Goal: Task Accomplishment & Management: Use online tool/utility

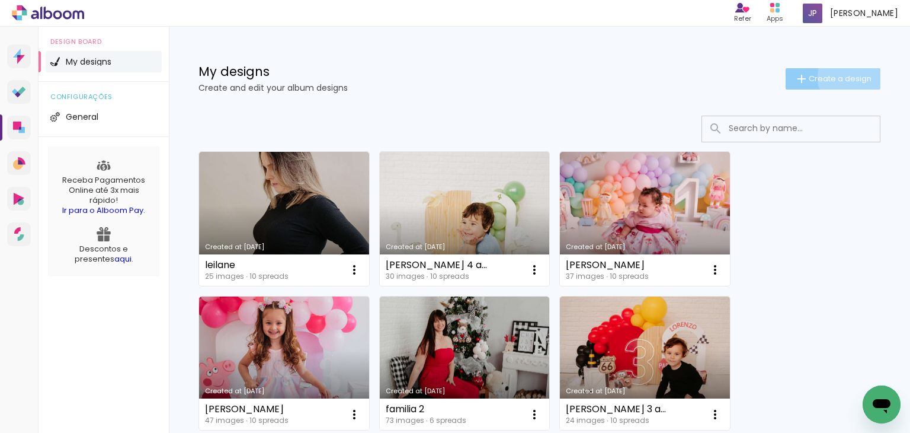
click at [842, 77] on span "Create a design" at bounding box center [840, 79] width 63 height 8
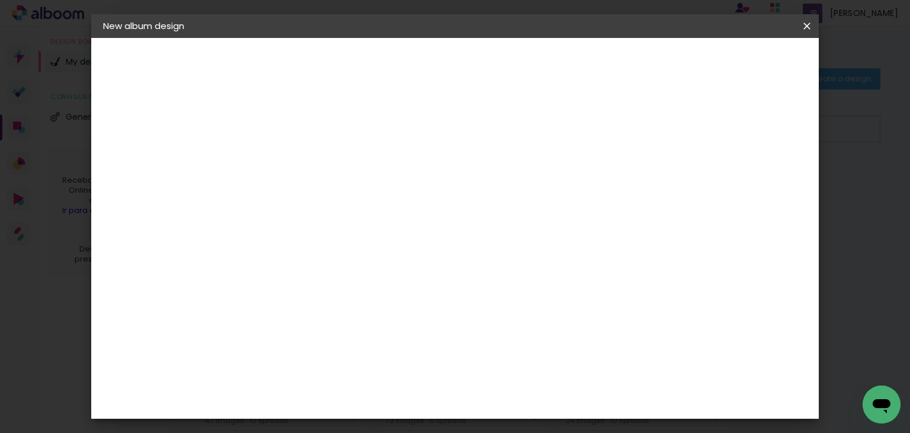
click at [297, 164] on input at bounding box center [297, 159] width 0 height 18
type input "[PERSON_NAME]"
type paper-input "[PERSON_NAME]"
click at [346, 69] on paper-button "Next" at bounding box center [324, 63] width 43 height 20
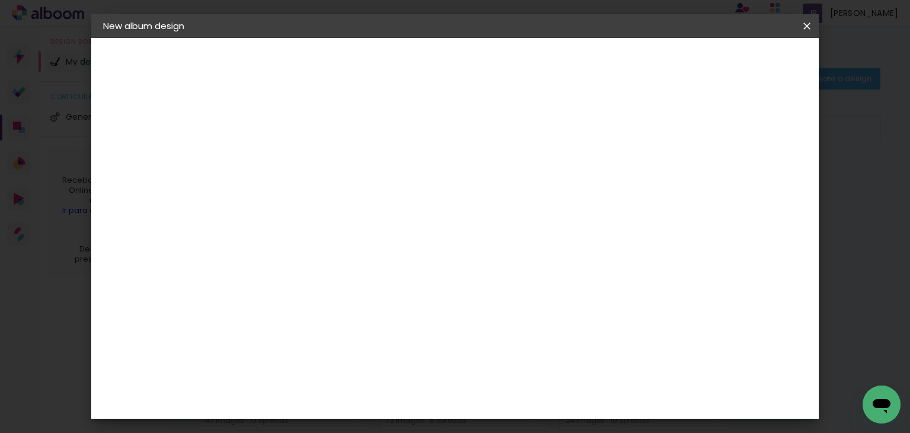
click at [490, 55] on paper-button "Next" at bounding box center [468, 63] width 43 height 20
click at [375, 409] on span "20 × 20" at bounding box center [348, 424] width 53 height 31
click at [0, 0] on slot "Next" at bounding box center [0, 0] width 0 height 0
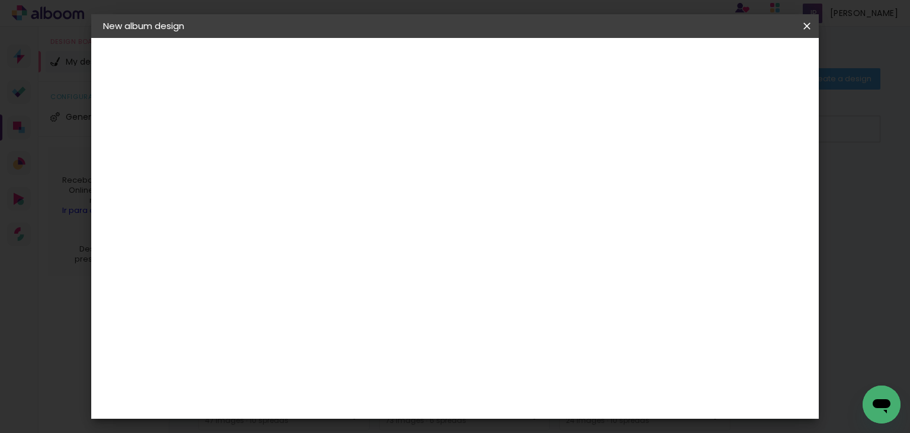
click at [621, 65] on span "Start design" at bounding box center [596, 63] width 50 height 8
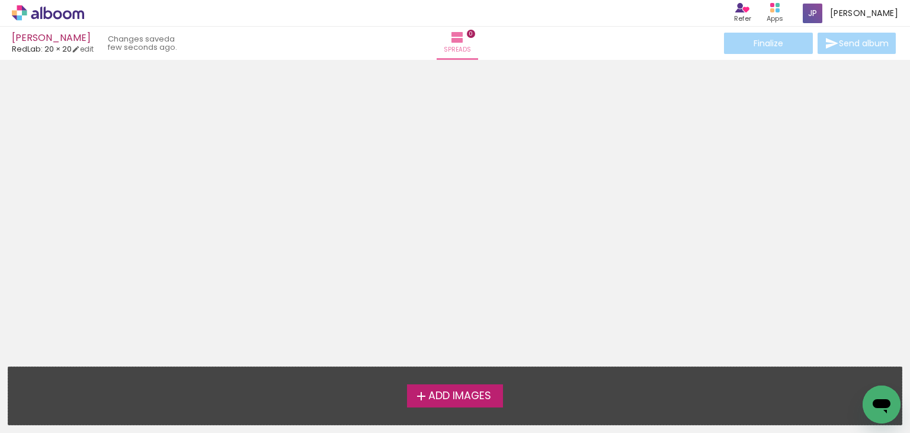
click at [462, 392] on span "Add Images" at bounding box center [460, 396] width 63 height 11
click at [0, 0] on input "file" at bounding box center [0, 0] width 0 height 0
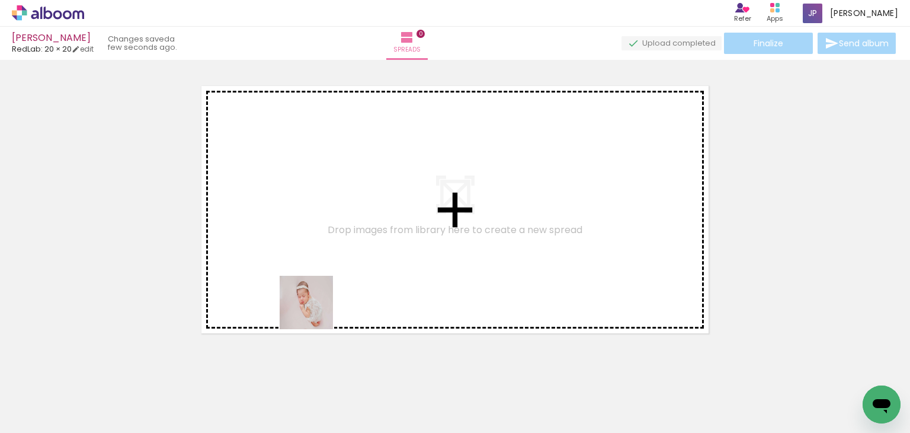
drag, startPoint x: 203, startPoint y: 408, endPoint x: 394, endPoint y: 274, distance: 232.8
click at [394, 274] on quentale-workspace at bounding box center [455, 216] width 910 height 433
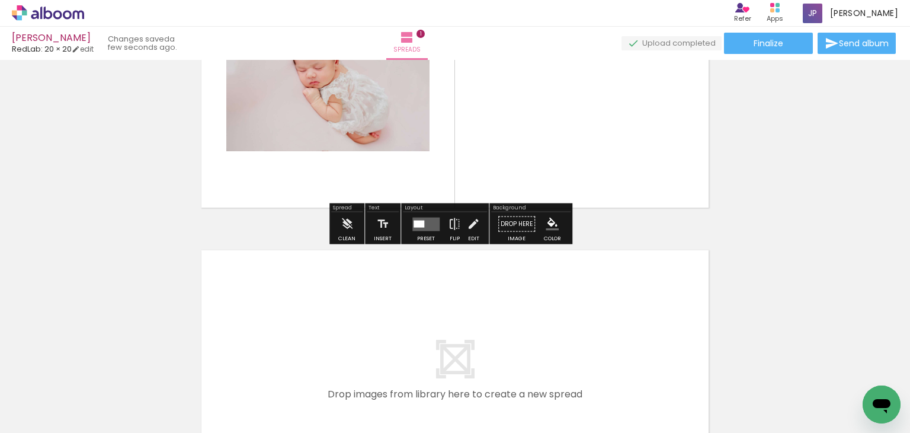
scroll to position [141, 0]
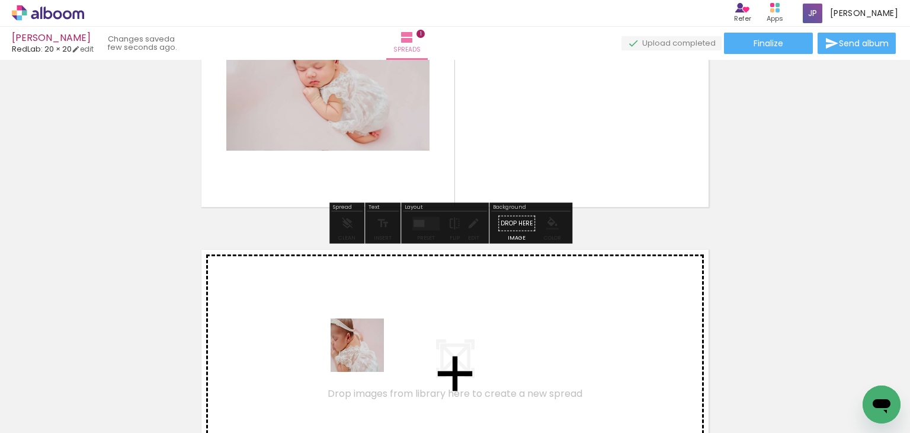
drag, startPoint x: 393, startPoint y: 389, endPoint x: 352, endPoint y: 308, distance: 90.9
click at [352, 308] on quentale-workspace at bounding box center [455, 216] width 910 height 433
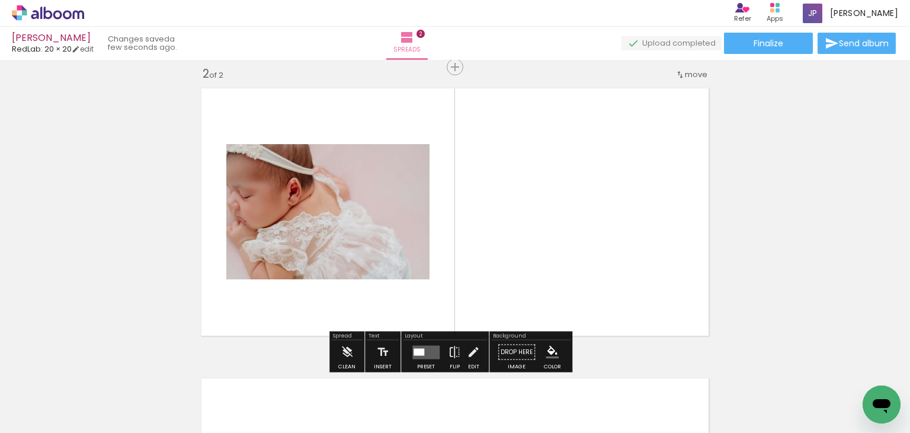
scroll to position [305, 0]
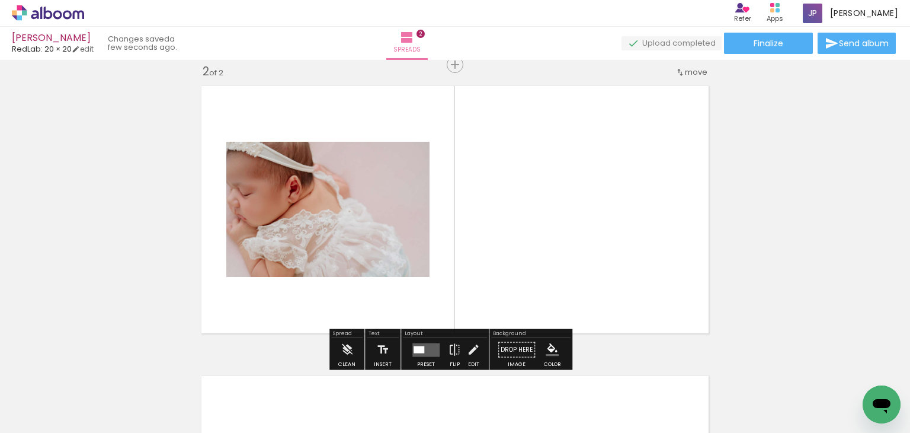
drag, startPoint x: 467, startPoint y: 401, endPoint x: 474, endPoint y: 290, distance: 111.7
click at [474, 290] on quentale-workspace at bounding box center [455, 216] width 910 height 433
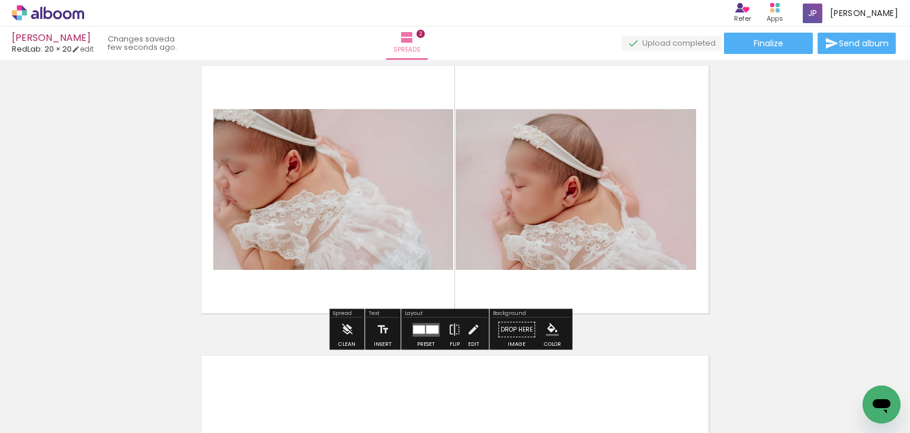
scroll to position [326, 0]
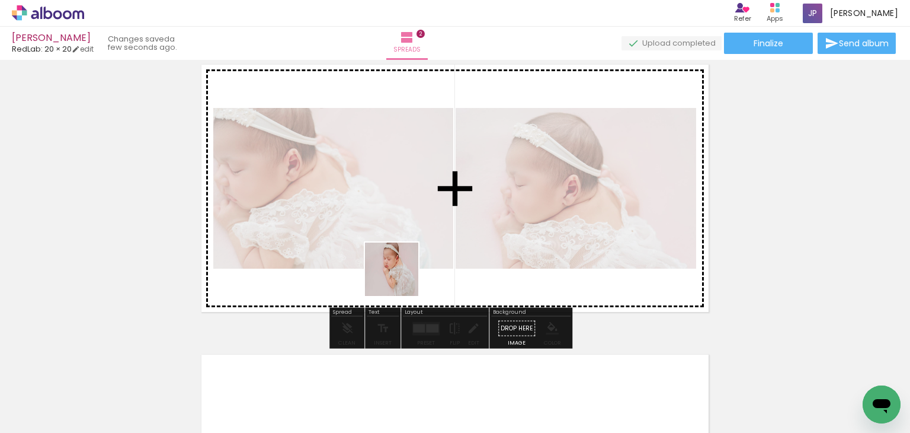
drag, startPoint x: 314, startPoint y: 397, endPoint x: 404, endPoint y: 273, distance: 152.7
click at [404, 273] on quentale-workspace at bounding box center [455, 216] width 910 height 433
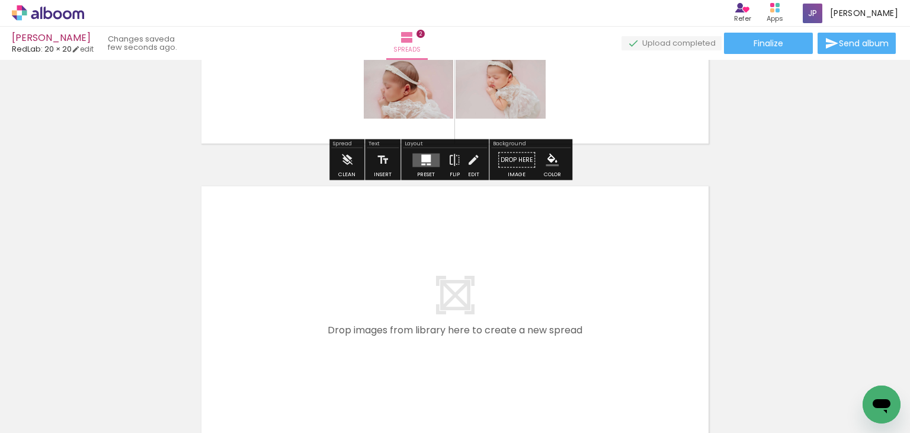
scroll to position [496, 0]
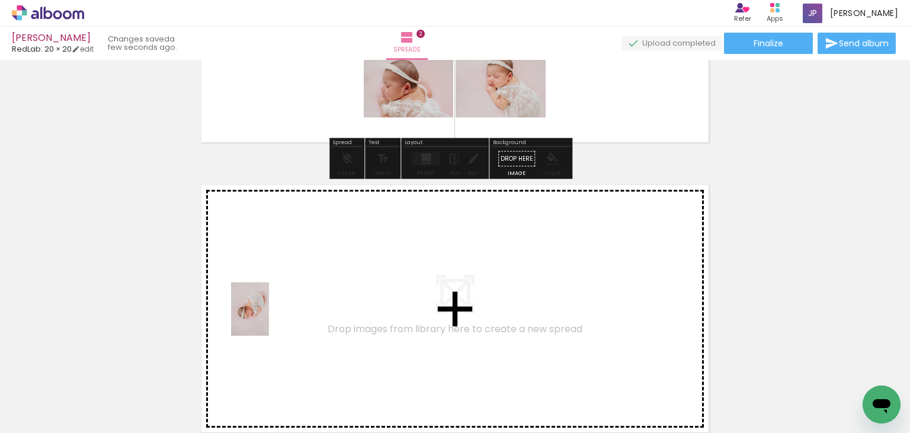
drag, startPoint x: 122, startPoint y: 404, endPoint x: 273, endPoint y: 314, distance: 175.4
click at [273, 314] on quentale-workspace at bounding box center [455, 216] width 910 height 433
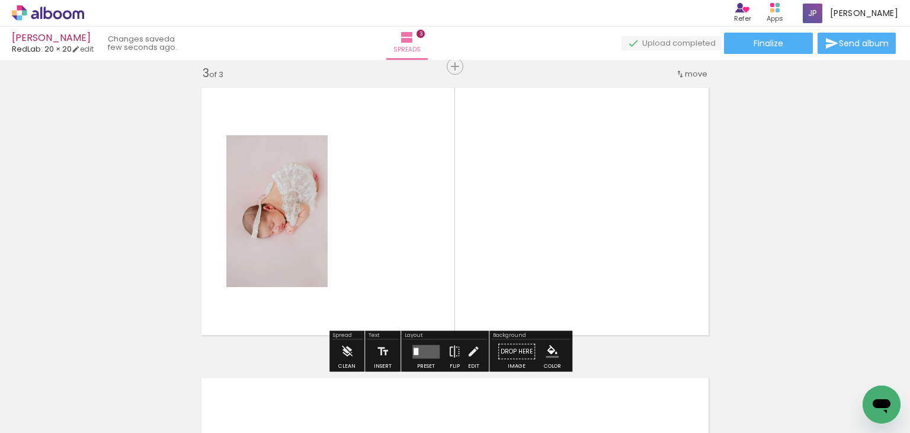
scroll to position [595, 0]
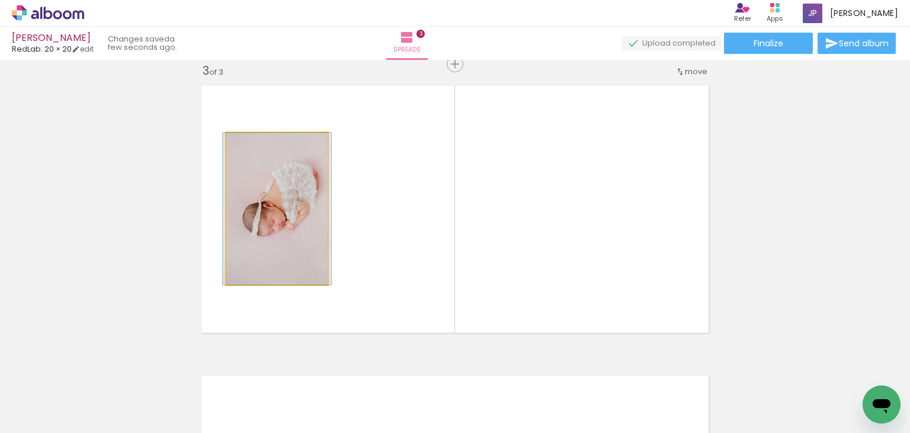
click at [312, 203] on quentale-photo at bounding box center [276, 209] width 101 height 152
click at [303, 208] on quentale-photo at bounding box center [276, 209] width 101 height 152
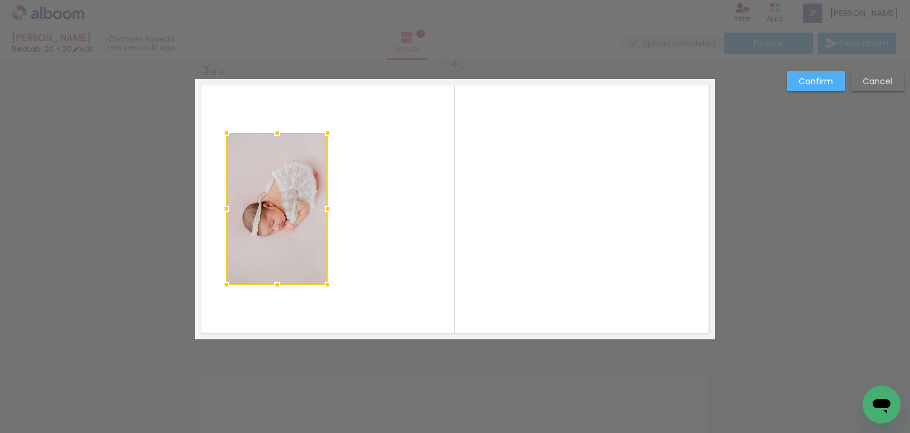
click at [283, 202] on div at bounding box center [276, 209] width 101 height 152
click at [0, 0] on slot "Confirm" at bounding box center [0, 0] width 0 height 0
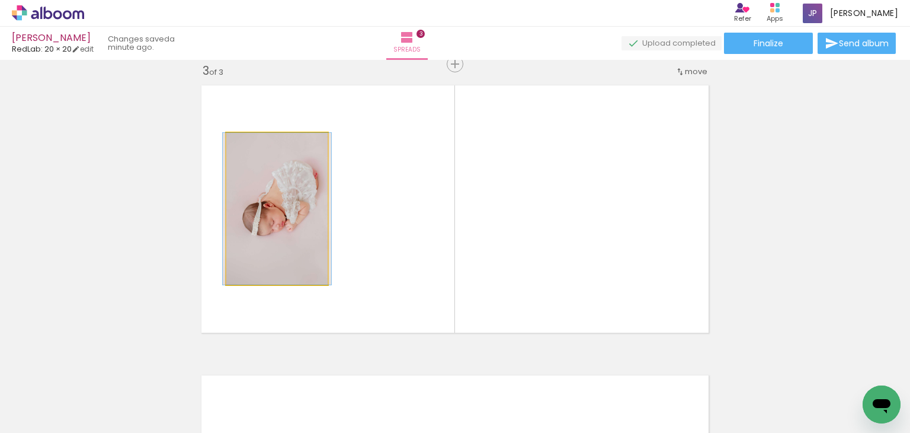
click at [289, 208] on quentale-photo at bounding box center [276, 209] width 101 height 152
drag, startPoint x: 289, startPoint y: 258, endPoint x: 286, endPoint y: 228, distance: 29.8
click at [286, 228] on quentale-photo at bounding box center [276, 209] width 101 height 152
drag, startPoint x: 295, startPoint y: 188, endPoint x: 300, endPoint y: 193, distance: 7.1
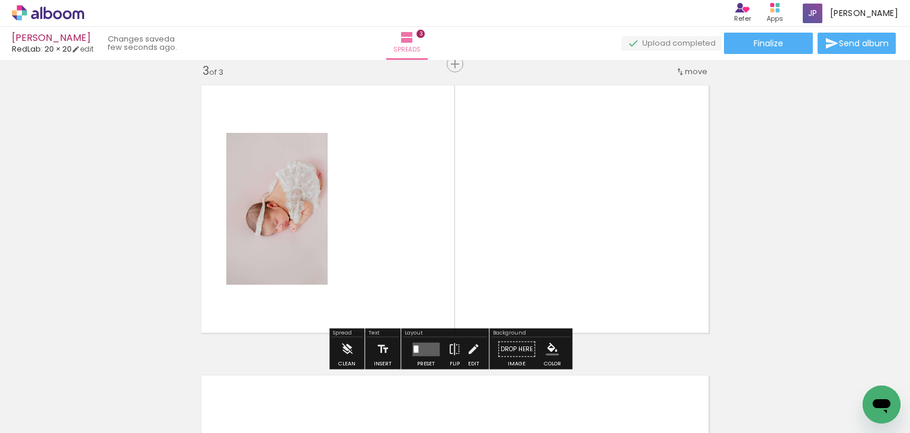
click at [261, 170] on div "Width Color" at bounding box center [264, 164] width 21 height 18
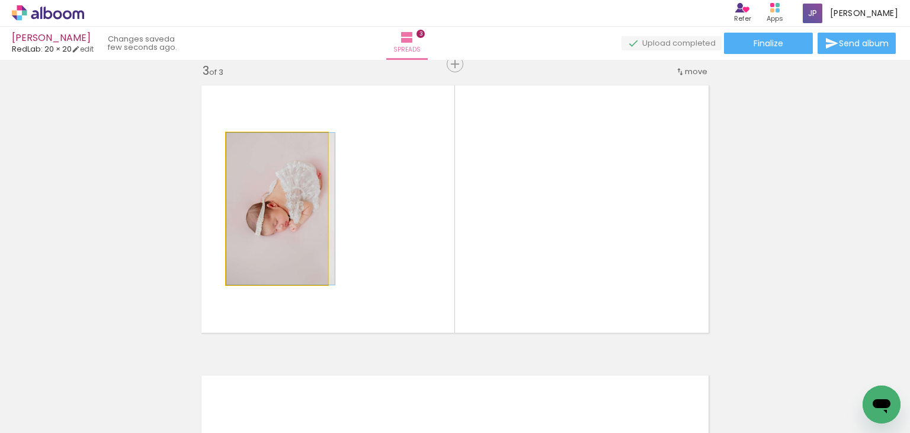
click at [251, 145] on div at bounding box center [254, 145] width 11 height 11
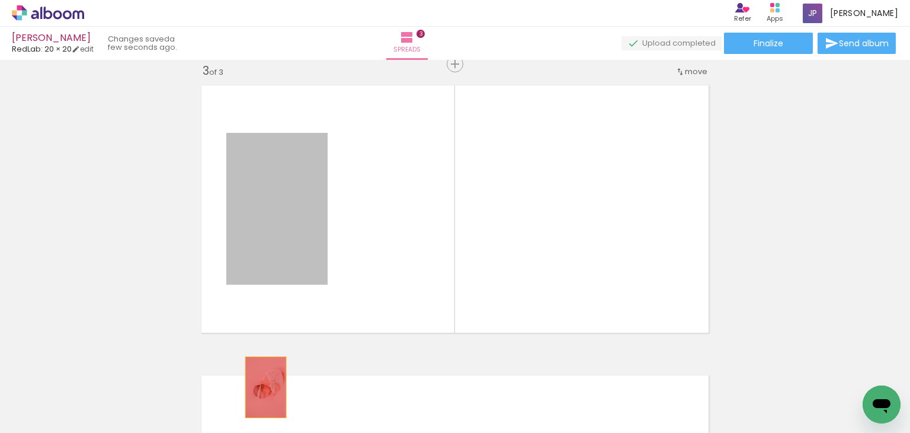
drag, startPoint x: 264, startPoint y: 222, endPoint x: 258, endPoint y: 394, distance: 172.6
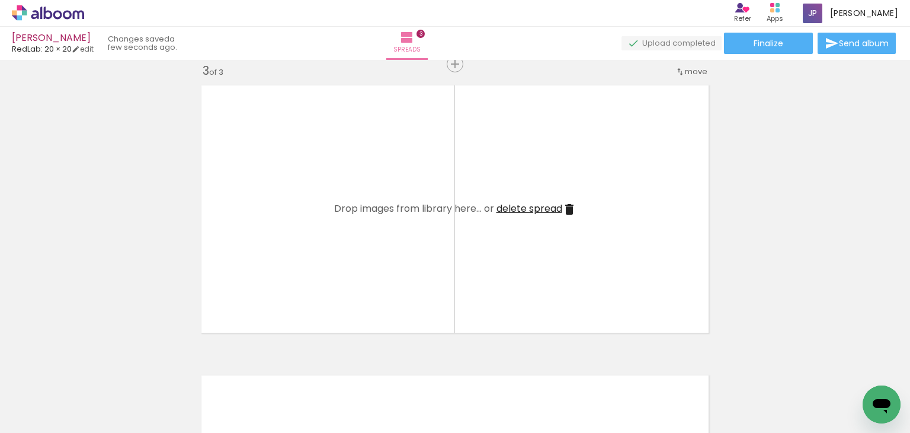
drag, startPoint x: 584, startPoint y: 395, endPoint x: 458, endPoint y: 253, distance: 189.8
click at [458, 253] on quentale-workspace at bounding box center [455, 216] width 910 height 433
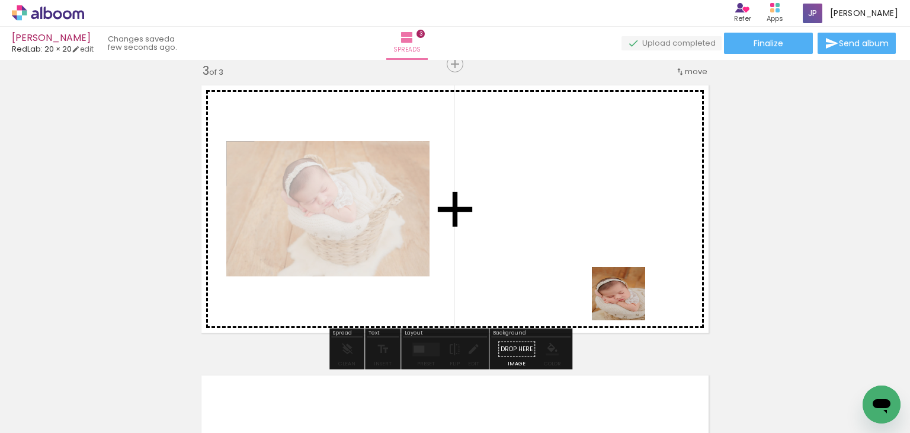
drag, startPoint x: 724, startPoint y: 404, endPoint x: 610, endPoint y: 282, distance: 167.3
click at [610, 282] on quentale-workspace at bounding box center [455, 216] width 910 height 433
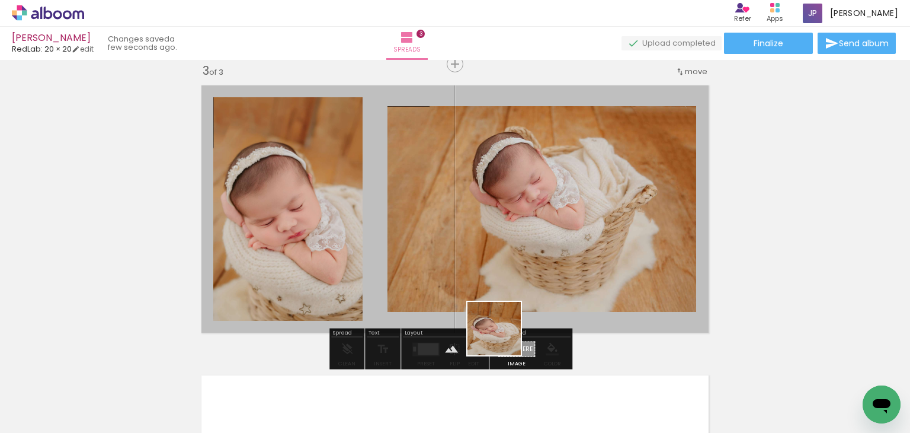
drag, startPoint x: 652, startPoint y: 401, endPoint x: 471, endPoint y: 310, distance: 202.5
click at [471, 310] on quentale-workspace at bounding box center [455, 216] width 910 height 433
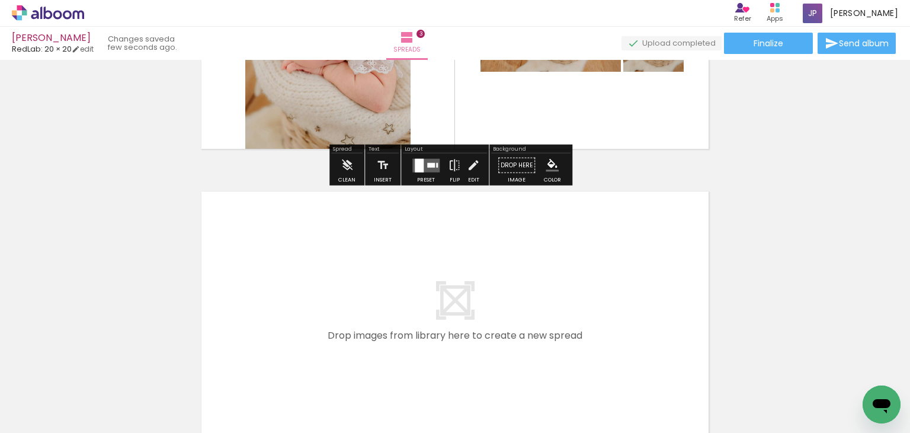
scroll to position [804, 0]
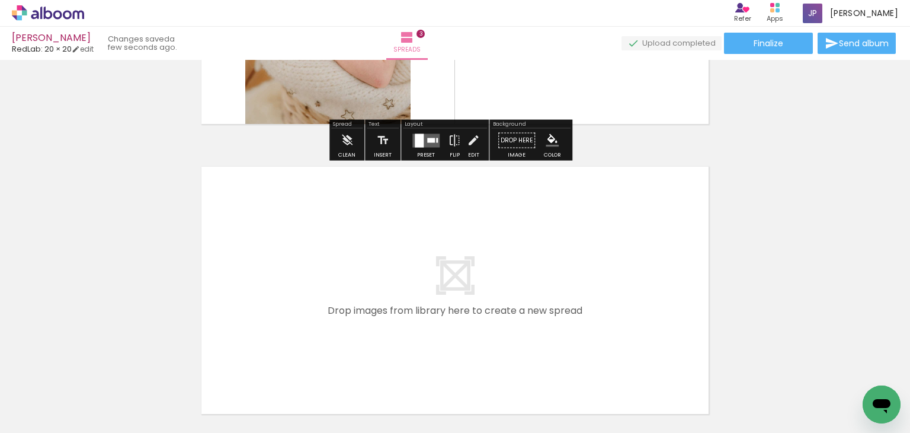
drag, startPoint x: 771, startPoint y: 397, endPoint x: 505, endPoint y: 311, distance: 279.5
click at [505, 311] on quentale-workspace at bounding box center [455, 216] width 910 height 433
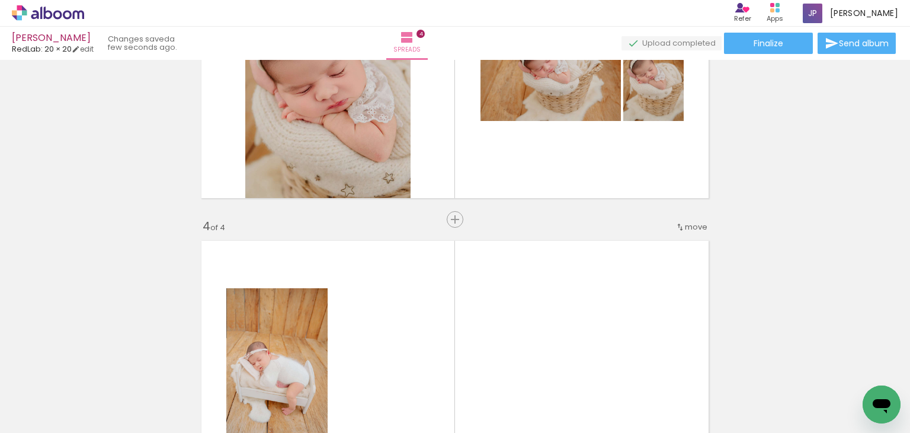
scroll to position [727, 0]
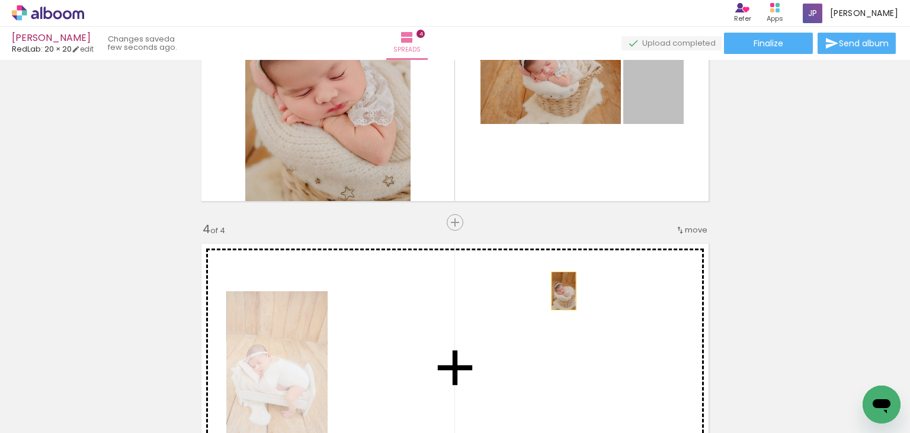
drag, startPoint x: 659, startPoint y: 105, endPoint x: 558, endPoint y: 290, distance: 211.1
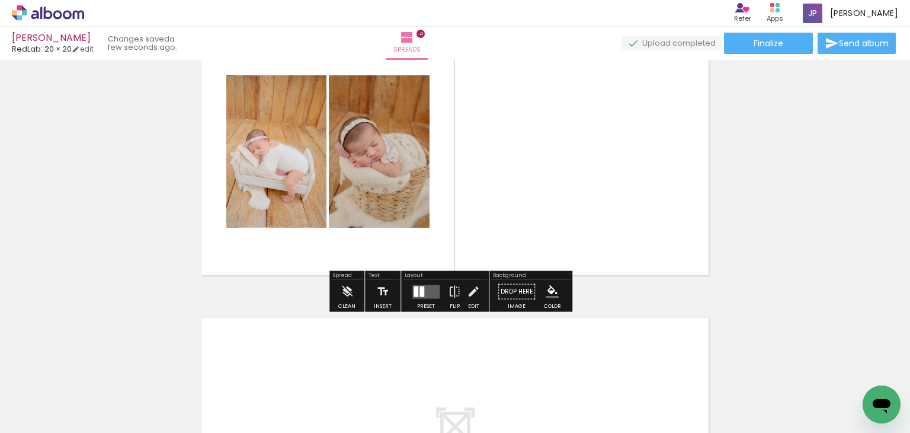
scroll to position [0, 270]
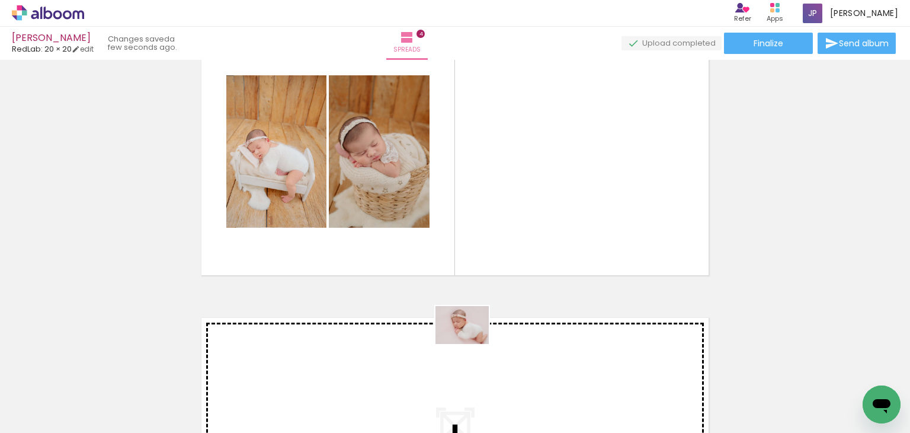
drag, startPoint x: 593, startPoint y: 398, endPoint x: 472, endPoint y: 345, distance: 131.9
click at [472, 345] on quentale-workspace at bounding box center [455, 216] width 910 height 433
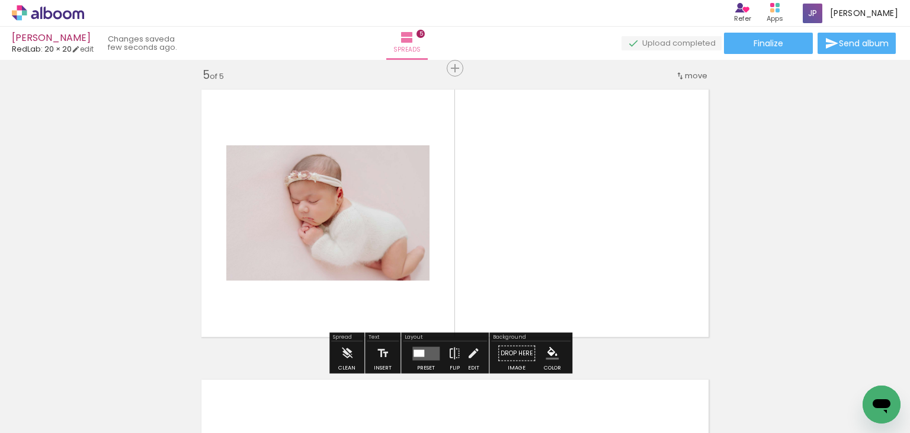
scroll to position [1174, 0]
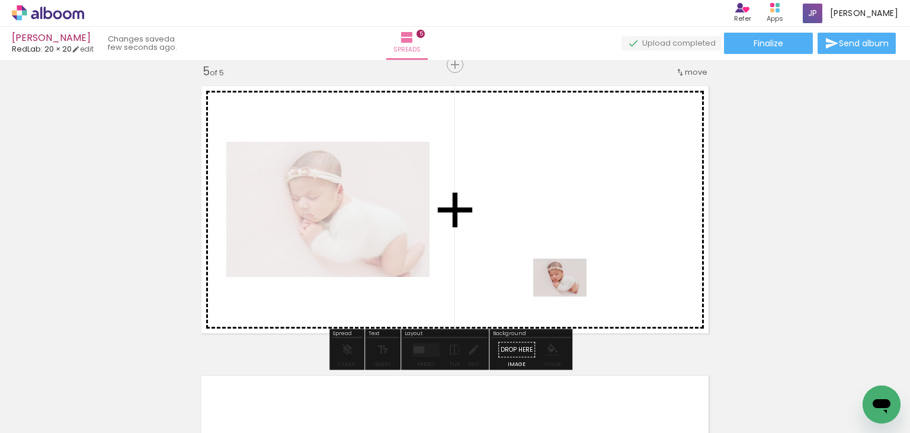
drag, startPoint x: 657, startPoint y: 394, endPoint x: 568, endPoint y: 293, distance: 134.8
click at [568, 293] on quentale-workspace at bounding box center [455, 216] width 910 height 433
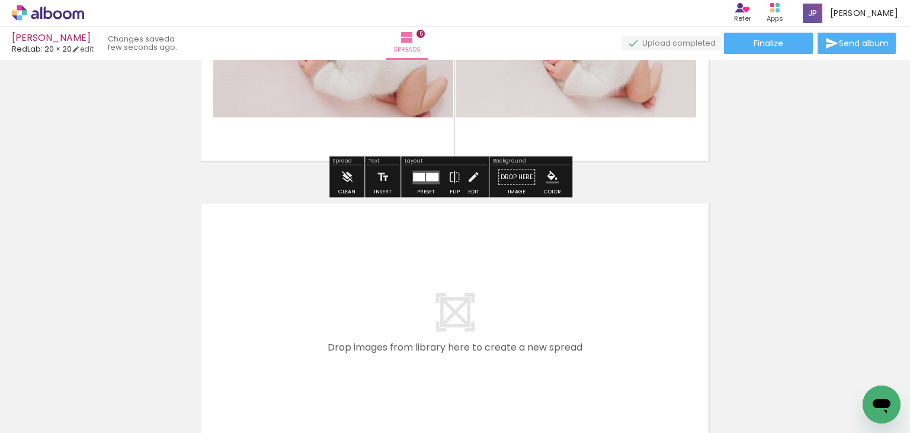
scroll to position [1347, 0]
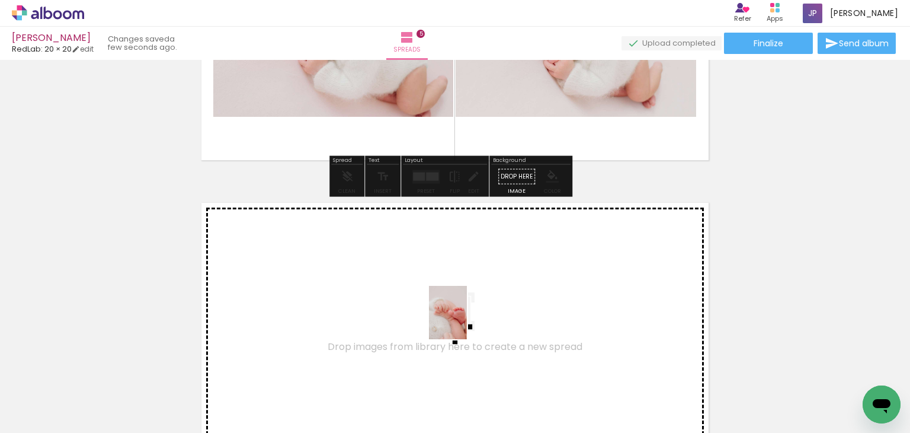
drag, startPoint x: 595, startPoint y: 394, endPoint x: 464, endPoint y: 321, distance: 150.2
click at [464, 321] on quentale-workspace at bounding box center [455, 216] width 910 height 433
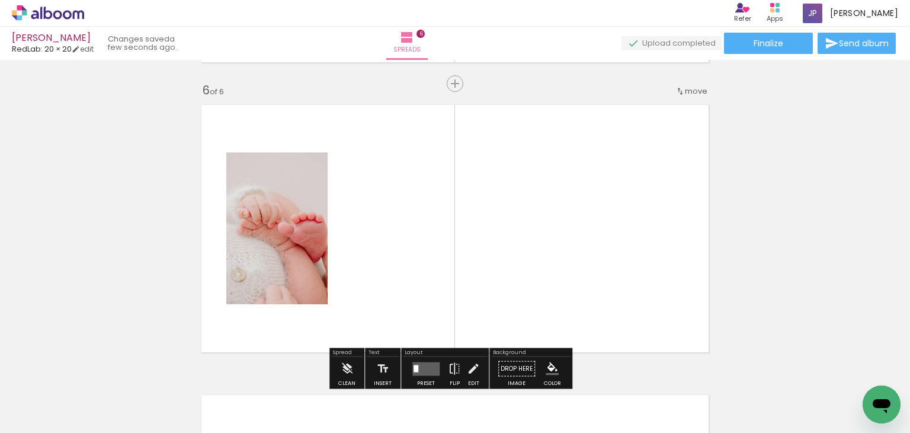
scroll to position [1464, 0]
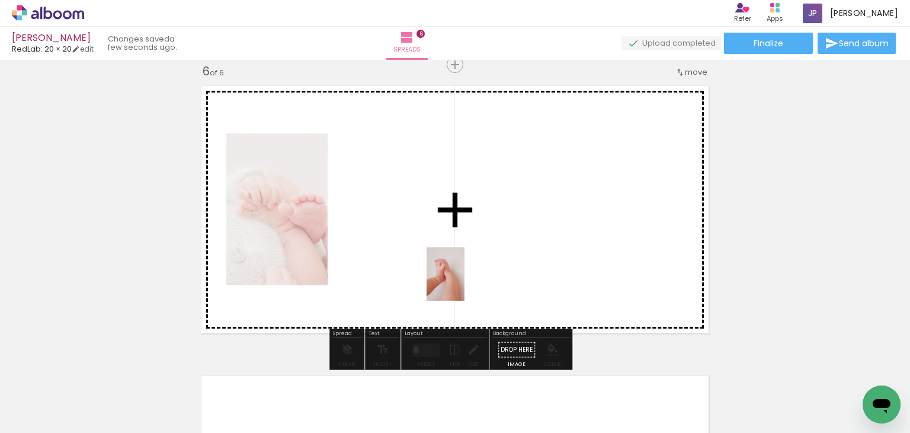
drag, startPoint x: 711, startPoint y: 395, endPoint x: 450, endPoint y: 274, distance: 287.5
click at [450, 274] on quentale-workspace at bounding box center [455, 216] width 910 height 433
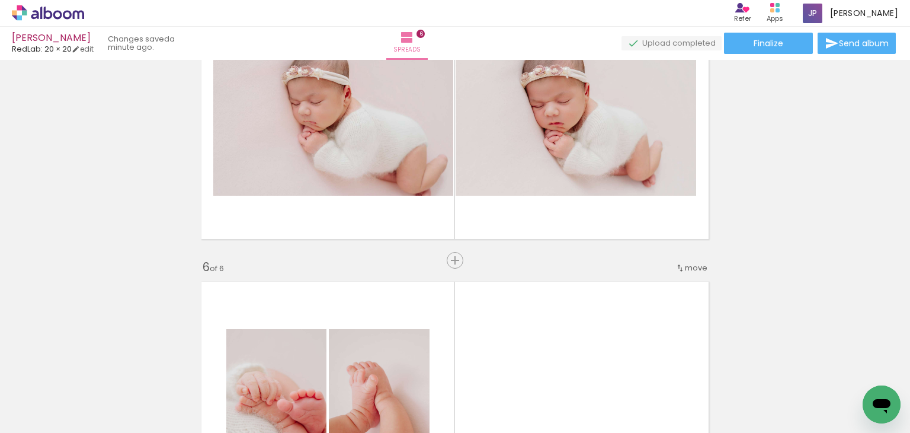
scroll to position [1264, 0]
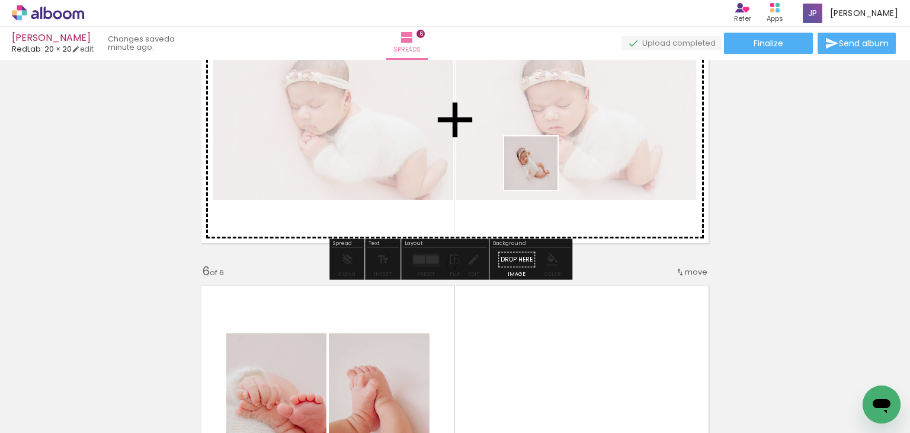
drag, startPoint x: 654, startPoint y: 393, endPoint x: 528, endPoint y: 148, distance: 276.0
click at [528, 148] on quentale-workspace at bounding box center [455, 216] width 910 height 433
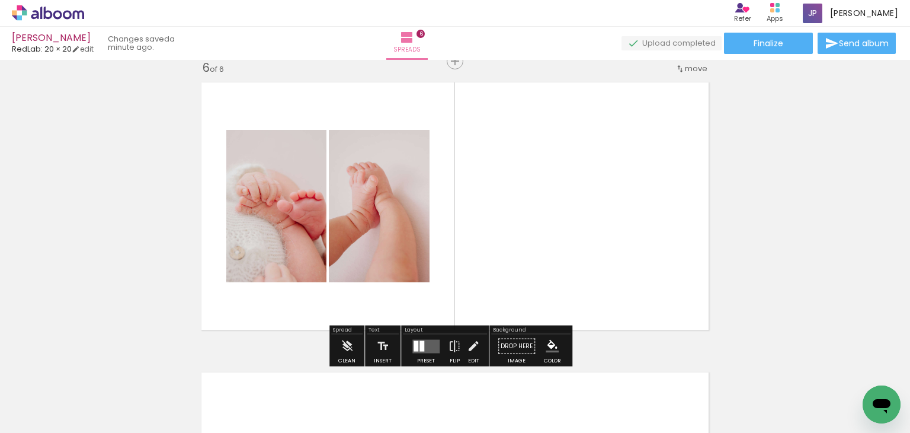
scroll to position [0, 829]
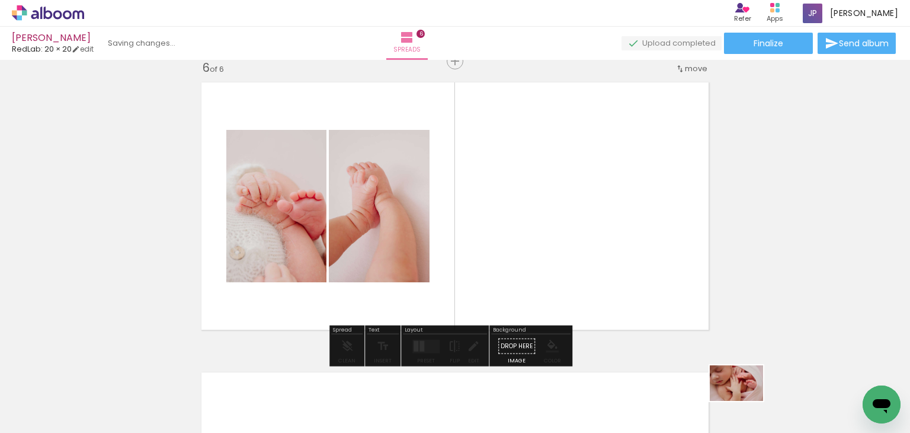
drag, startPoint x: 763, startPoint y: 408, endPoint x: 747, endPoint y: 400, distance: 18.3
click at [747, 400] on div at bounding box center [739, 392] width 59 height 39
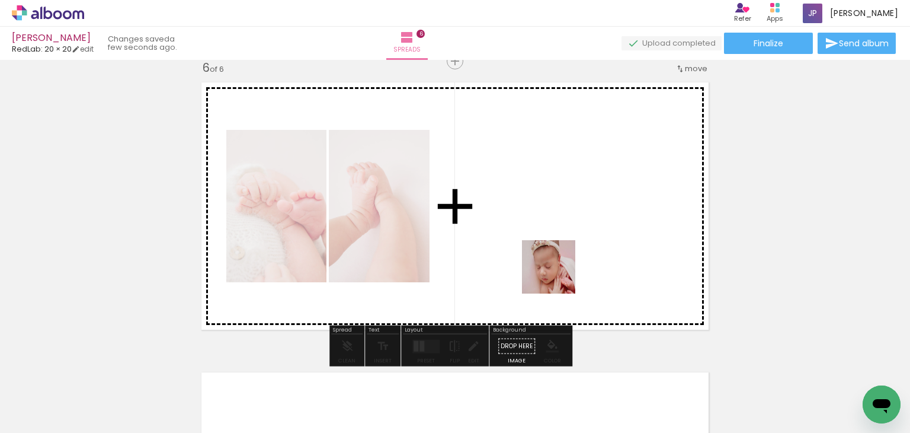
drag, startPoint x: 829, startPoint y: 394, endPoint x: 557, endPoint y: 272, distance: 298.2
click at [557, 272] on quentale-workspace at bounding box center [455, 216] width 910 height 433
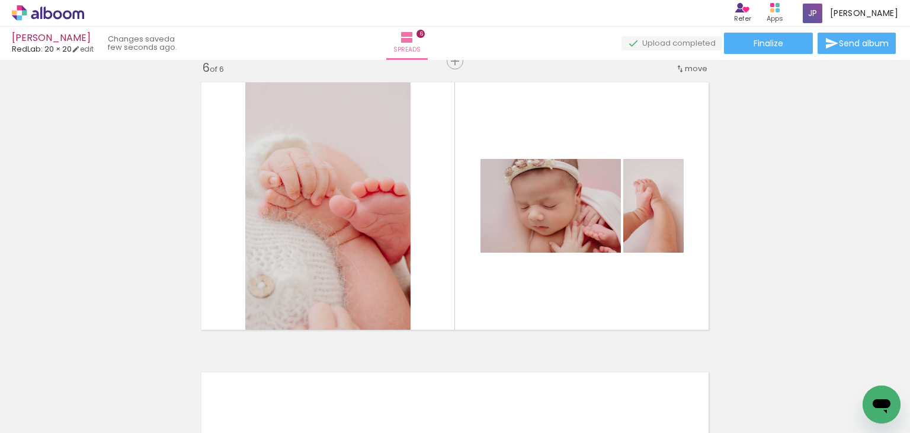
scroll to position [0, 1046]
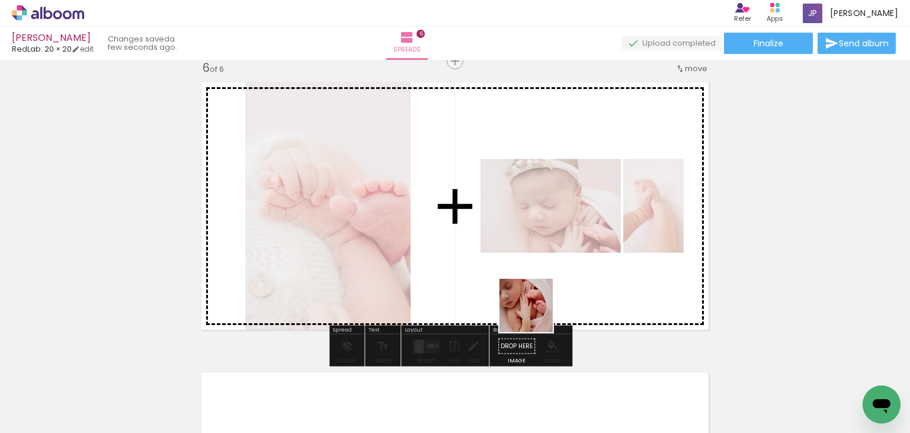
drag, startPoint x: 534, startPoint y: 392, endPoint x: 535, endPoint y: 283, distance: 109.1
click at [535, 283] on quentale-workspace at bounding box center [455, 216] width 910 height 433
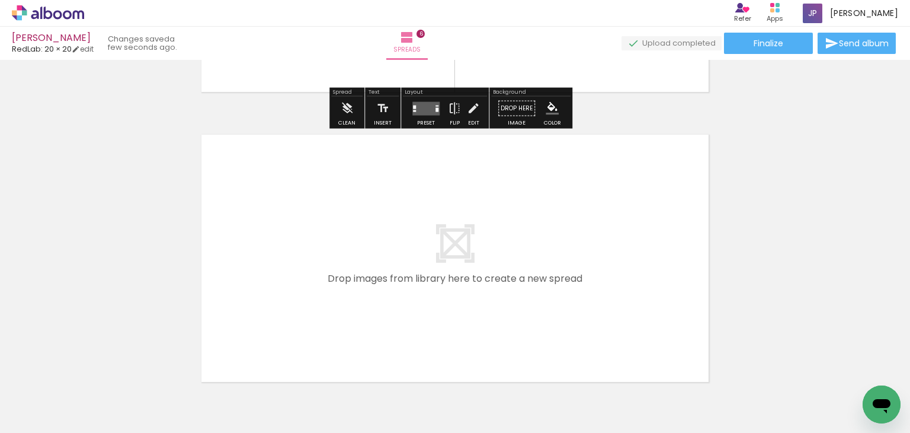
scroll to position [0, 861]
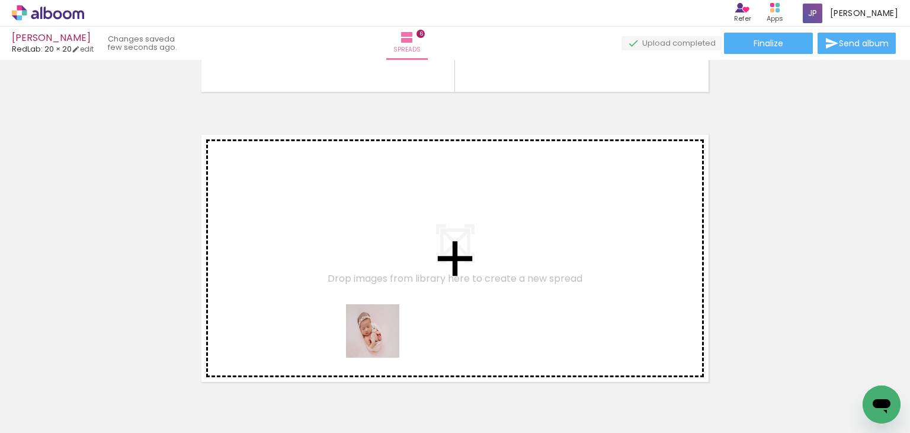
drag, startPoint x: 376, startPoint y: 397, endPoint x: 384, endPoint y: 314, distance: 83.4
click at [384, 314] on quentale-workspace at bounding box center [455, 216] width 910 height 433
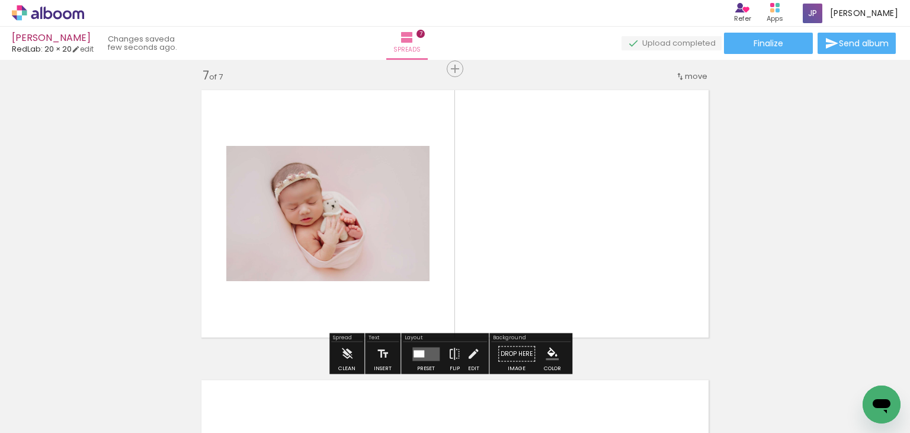
scroll to position [1754, 0]
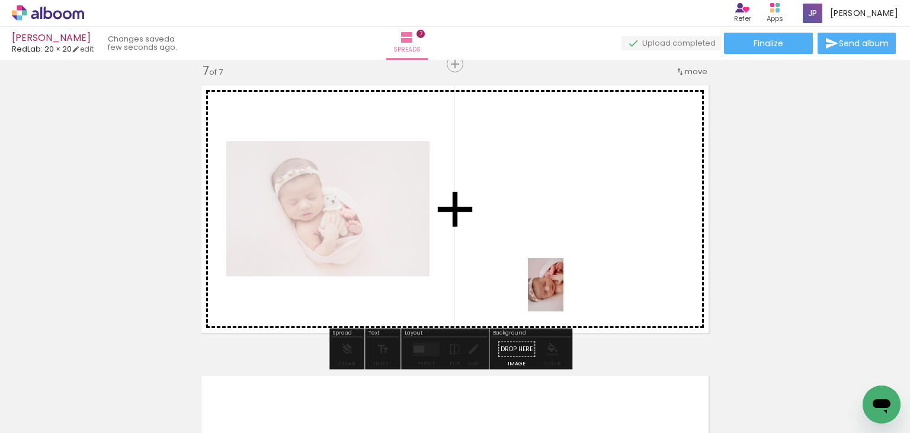
drag, startPoint x: 578, startPoint y: 401, endPoint x: 563, endPoint y: 293, distance: 109.0
click at [563, 293] on quentale-workspace at bounding box center [455, 216] width 910 height 433
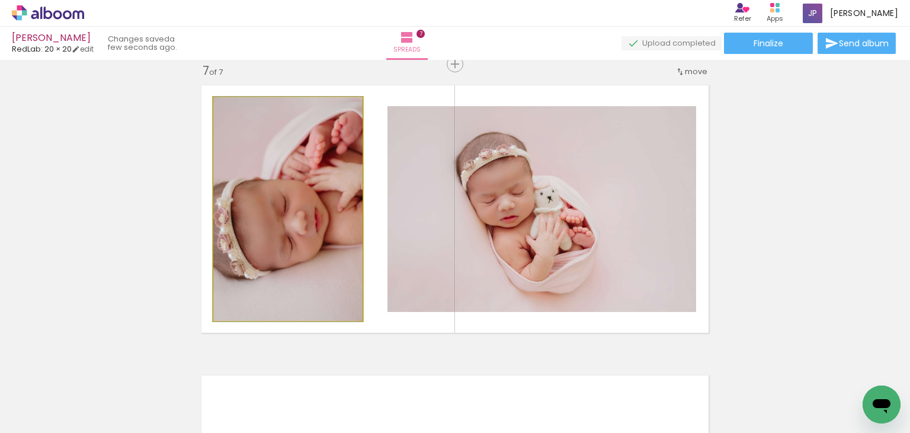
click at [337, 282] on quentale-photo at bounding box center [287, 208] width 149 height 223
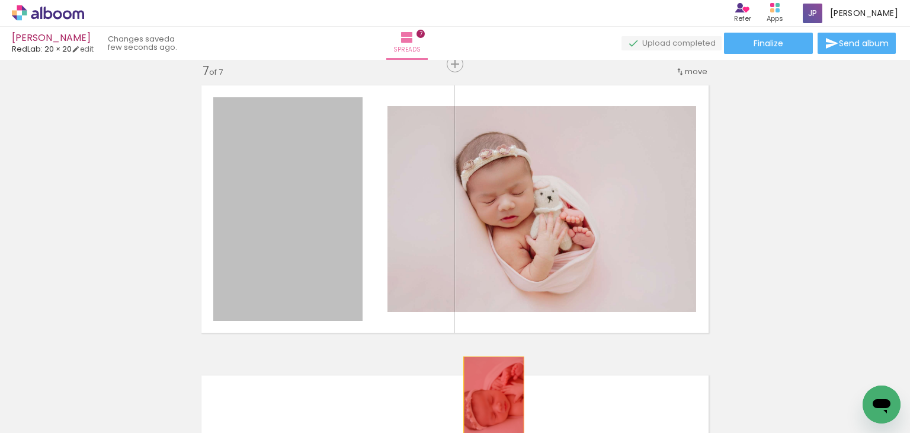
drag, startPoint x: 318, startPoint y: 243, endPoint x: 492, endPoint y: 404, distance: 236.6
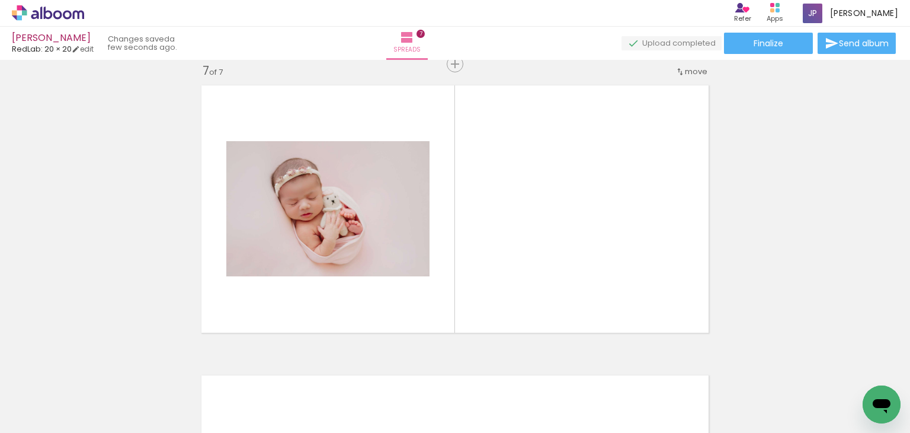
drag, startPoint x: 646, startPoint y: 387, endPoint x: 649, endPoint y: 401, distance: 14.0
click at [649, 401] on div at bounding box center [640, 392] width 39 height 59
drag, startPoint x: 835, startPoint y: 397, endPoint x: 587, endPoint y: 275, distance: 275.9
click at [587, 275] on quentale-workspace at bounding box center [455, 216] width 910 height 433
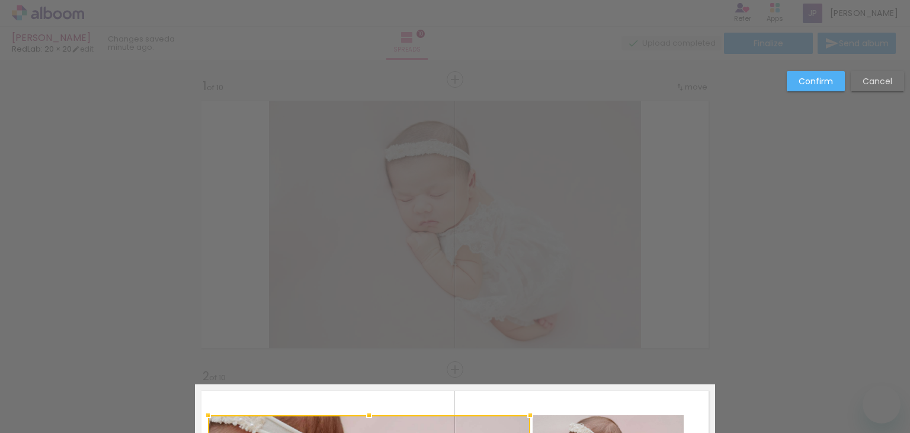
scroll to position [305, 0]
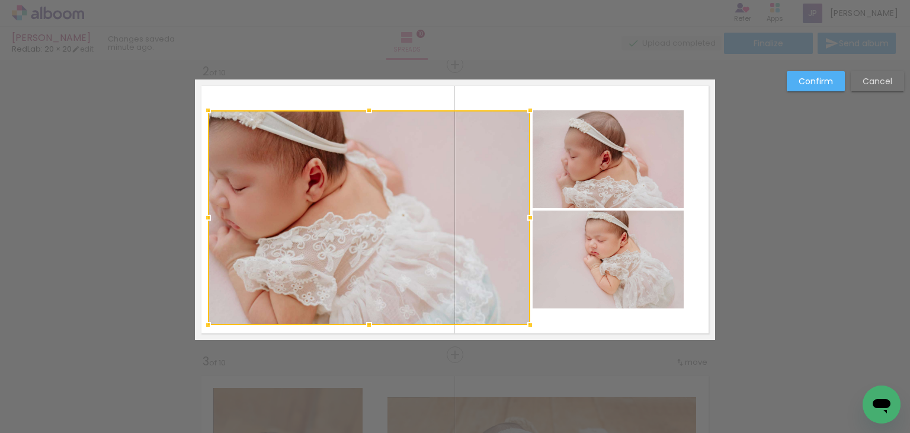
click at [201, 325] on div at bounding box center [208, 325] width 24 height 24
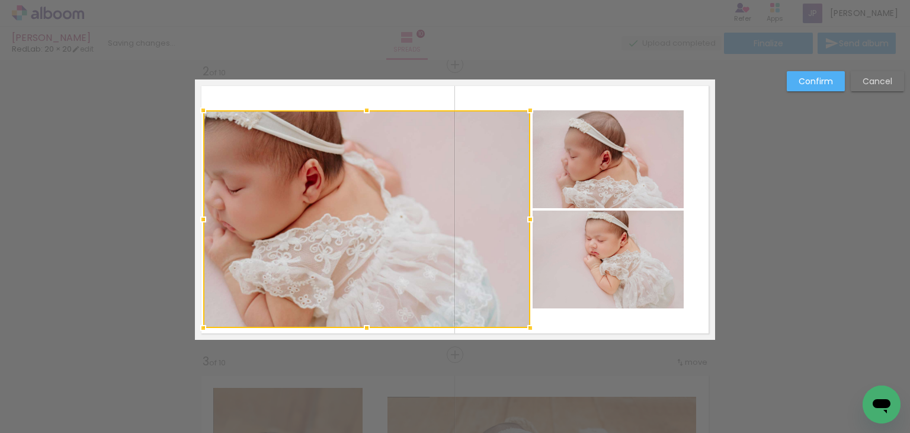
scroll to position [0, 0]
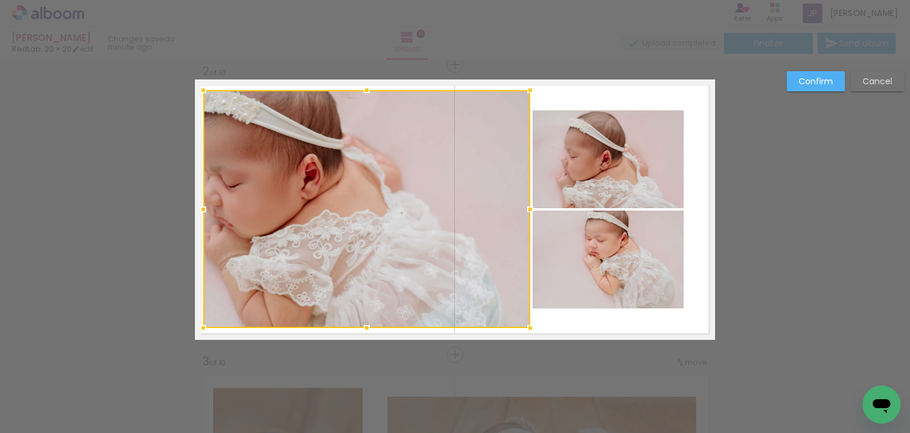
drag, startPoint x: 362, startPoint y: 110, endPoint x: 365, endPoint y: 90, distance: 20.4
click at [365, 90] on div at bounding box center [367, 90] width 24 height 24
click at [338, 171] on div at bounding box center [366, 209] width 327 height 238
click at [574, 170] on quentale-photo at bounding box center [608, 159] width 151 height 98
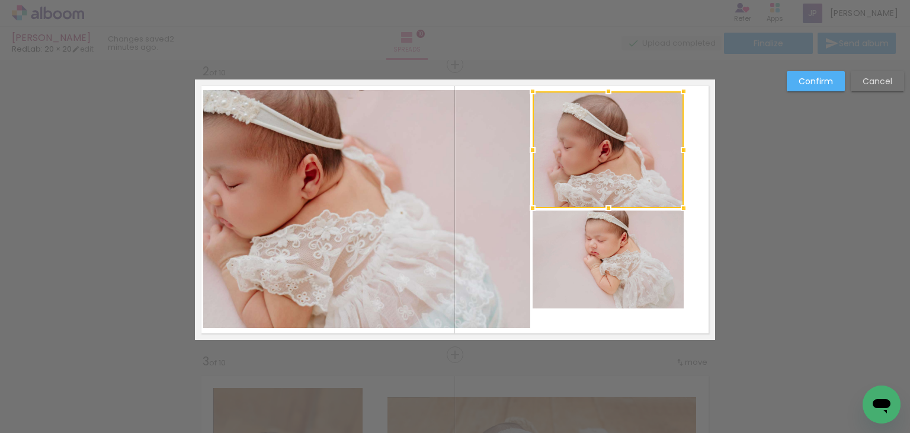
drag, startPoint x: 605, startPoint y: 111, endPoint x: 606, endPoint y: 92, distance: 19.0
click at [606, 92] on div at bounding box center [609, 91] width 24 height 24
click at [600, 245] on quentale-photo at bounding box center [608, 259] width 151 height 98
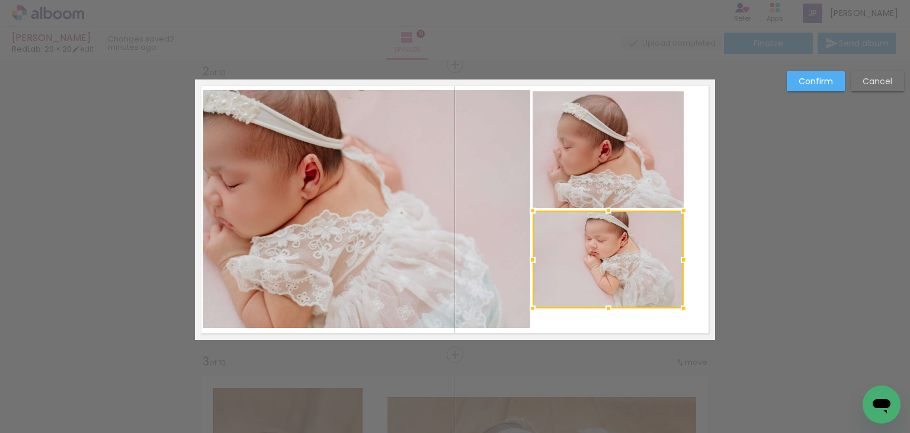
click at [680, 309] on div at bounding box center [684, 308] width 24 height 24
drag, startPoint x: 680, startPoint y: 309, endPoint x: 607, endPoint y: 282, distance: 77.6
click at [607, 282] on quentale-layouter at bounding box center [455, 209] width 520 height 260
click at [607, 282] on div at bounding box center [608, 259] width 151 height 98
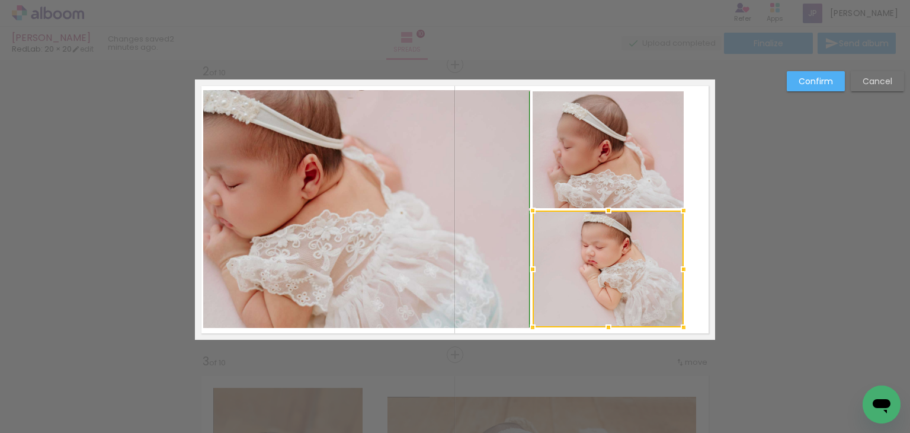
drag, startPoint x: 603, startPoint y: 308, endPoint x: 603, endPoint y: 321, distance: 13.0
click at [603, 321] on div at bounding box center [609, 327] width 24 height 24
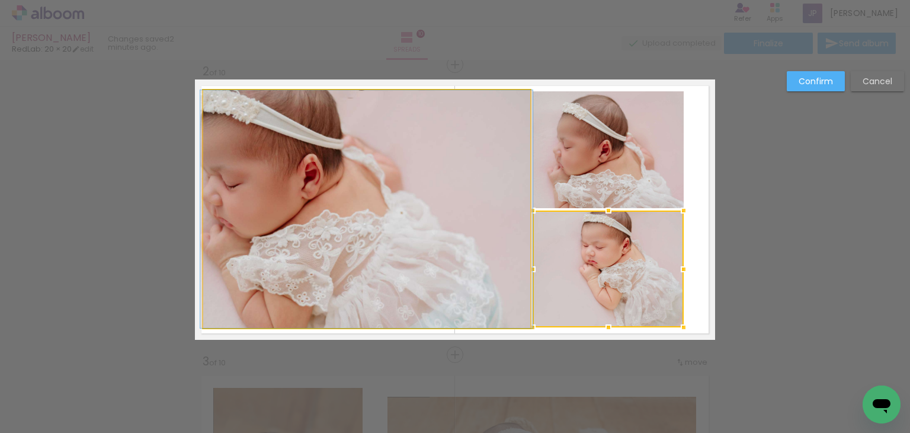
click at [328, 194] on quentale-photo at bounding box center [366, 209] width 327 height 238
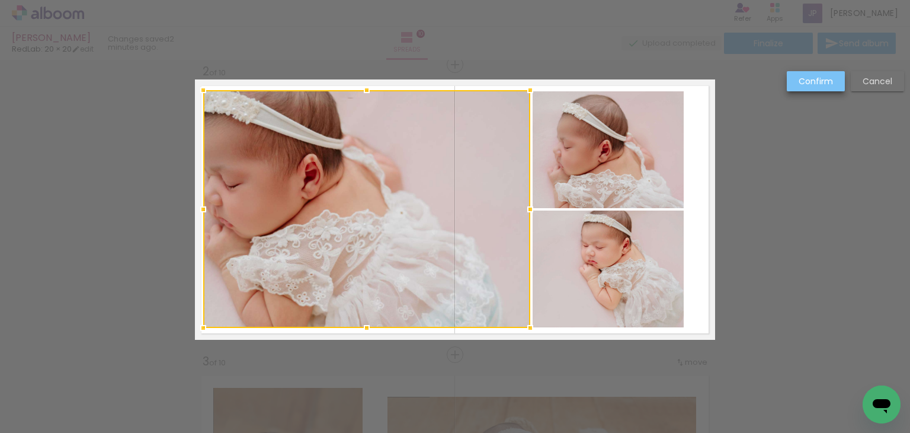
click at [0, 0] on slot "Confirm" at bounding box center [0, 0] width 0 height 0
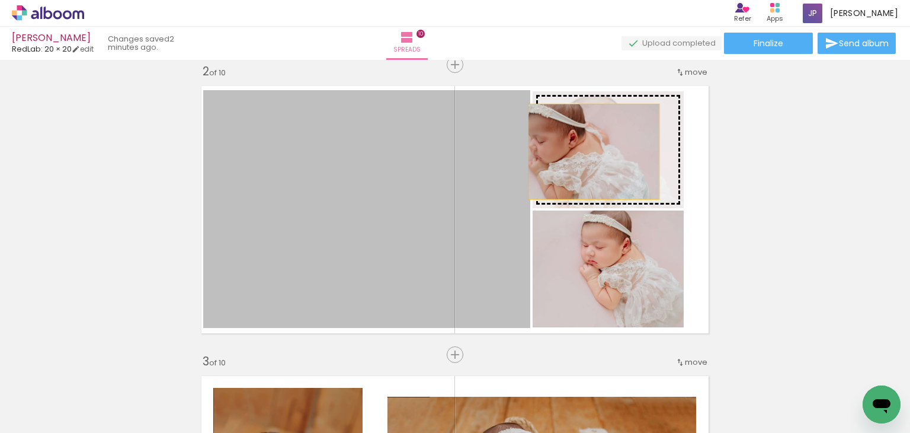
drag, startPoint x: 383, startPoint y: 182, endPoint x: 590, endPoint y: 151, distance: 209.2
click at [0, 0] on slot at bounding box center [0, 0] width 0 height 0
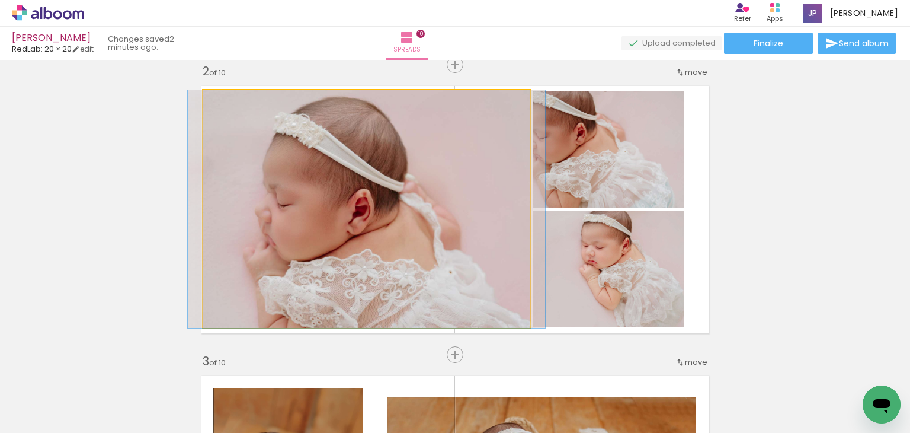
click at [465, 143] on quentale-photo at bounding box center [366, 209] width 327 height 238
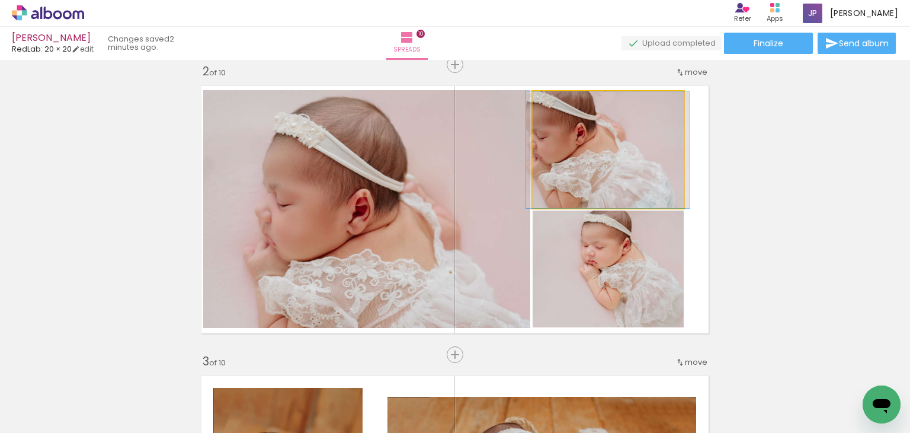
click at [588, 150] on quentale-photo at bounding box center [608, 149] width 151 height 117
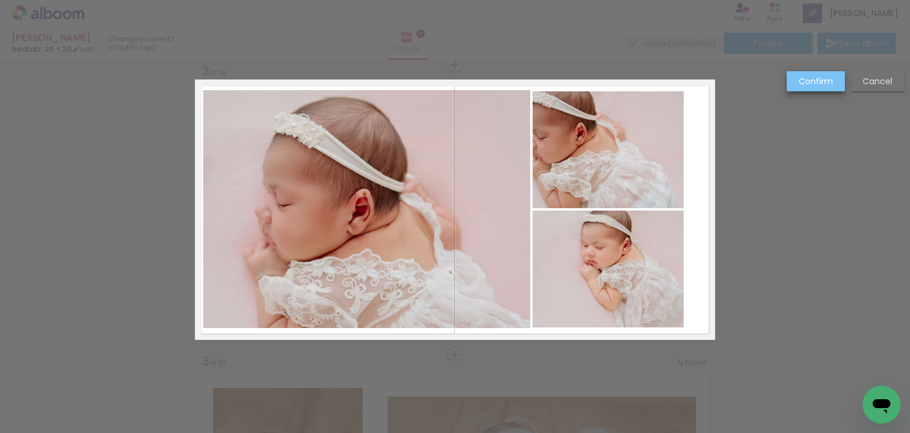
click at [0, 0] on slot "Confirm" at bounding box center [0, 0] width 0 height 0
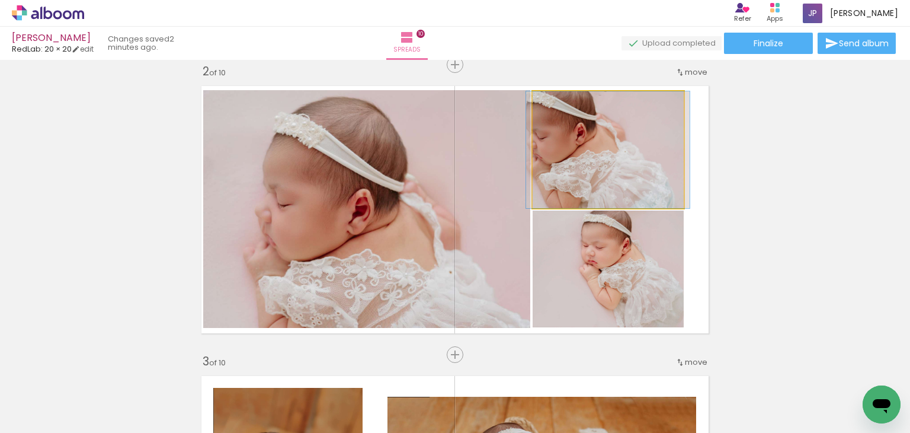
click at [622, 126] on quentale-photo at bounding box center [608, 149] width 151 height 117
click at [599, 140] on quentale-photo at bounding box center [608, 149] width 151 height 117
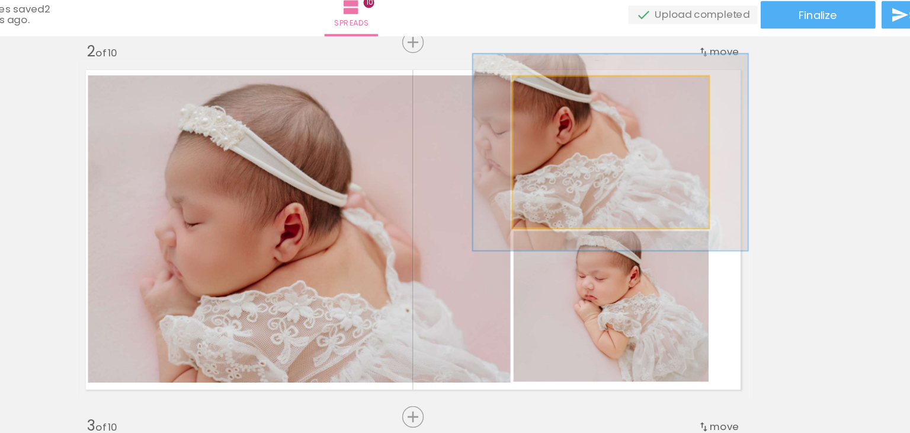
drag, startPoint x: 557, startPoint y: 103, endPoint x: 570, endPoint y: 103, distance: 12.5
type paper-slider "130"
click at [570, 103] on div at bounding box center [573, 103] width 11 height 11
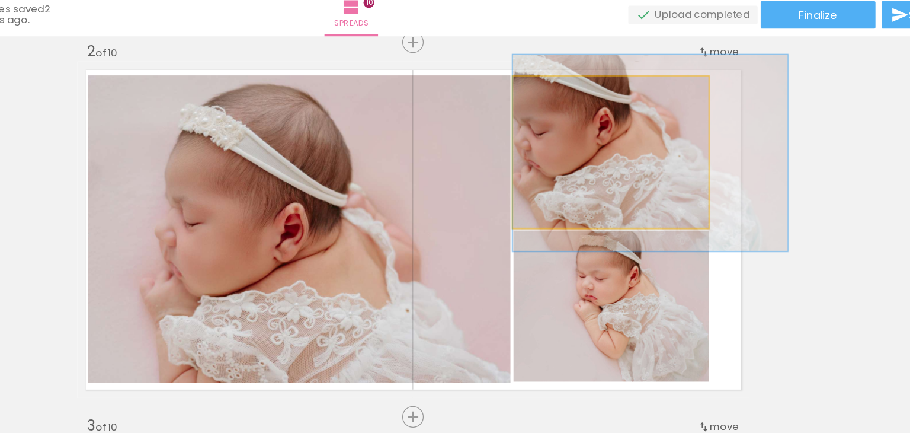
drag, startPoint x: 588, startPoint y: 130, endPoint x: 623, endPoint y: 130, distance: 35.0
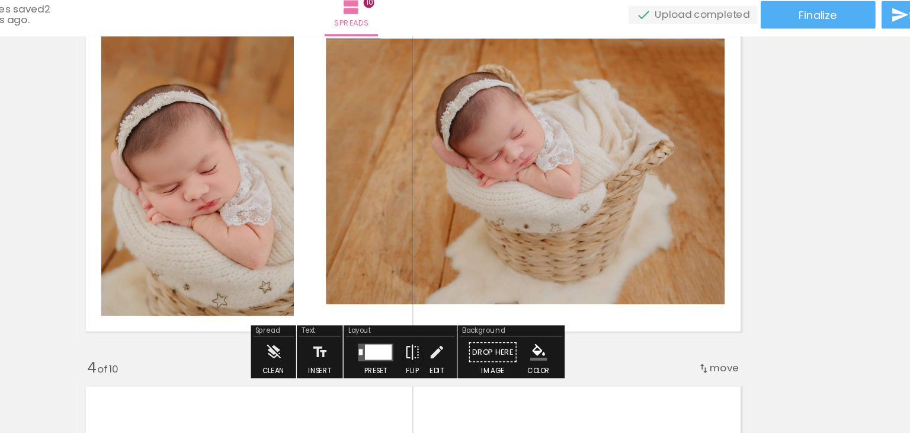
scroll to position [645, 0]
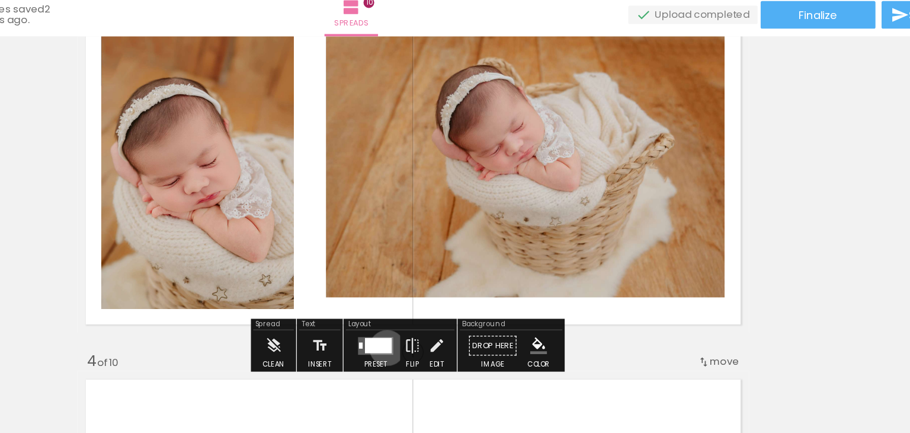
click at [434, 301] on div at bounding box center [428, 299] width 21 height 12
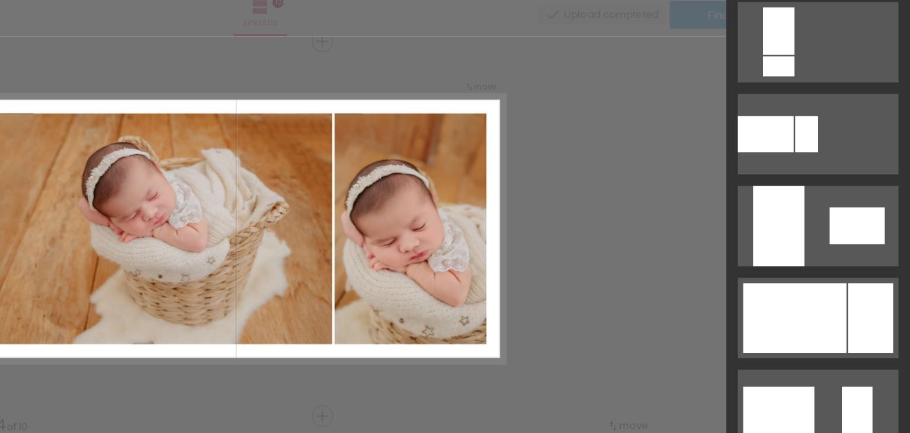
scroll to position [433, 0]
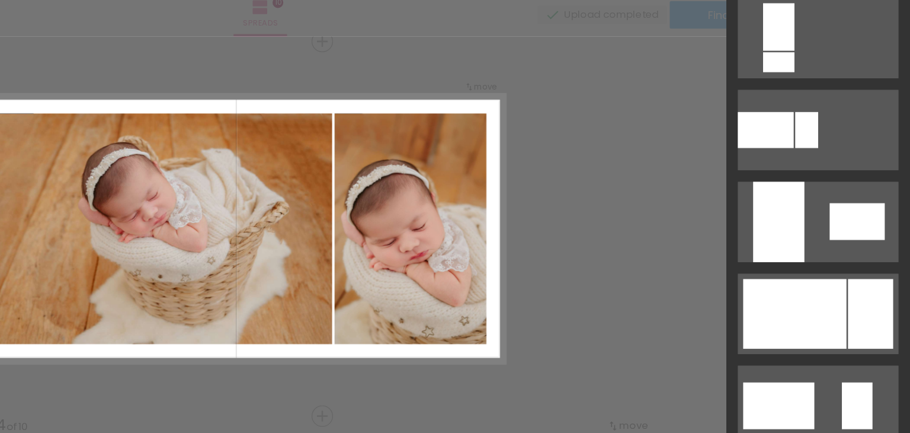
click at [797, 270] on div at bounding box center [821, 275] width 80 height 54
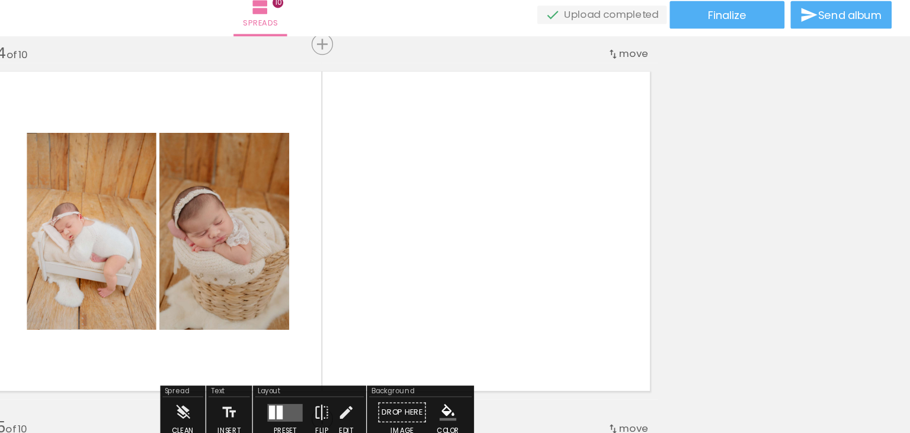
scroll to position [884, 0]
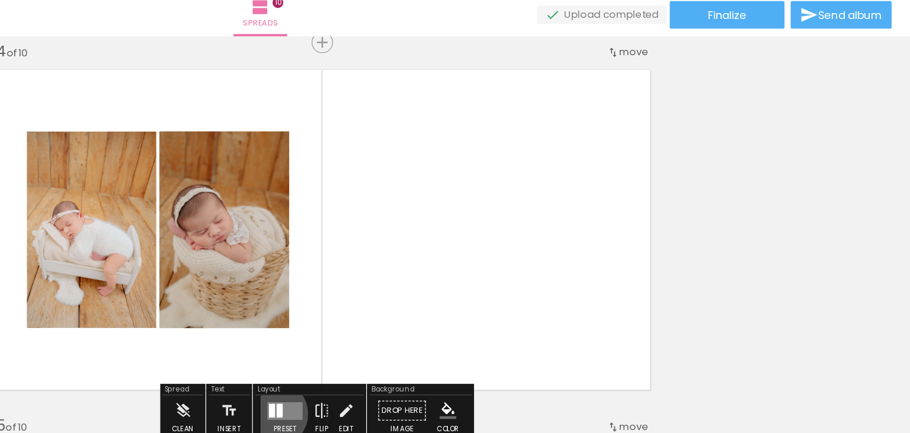
click at [417, 351] on div at bounding box center [416, 349] width 5 height 11
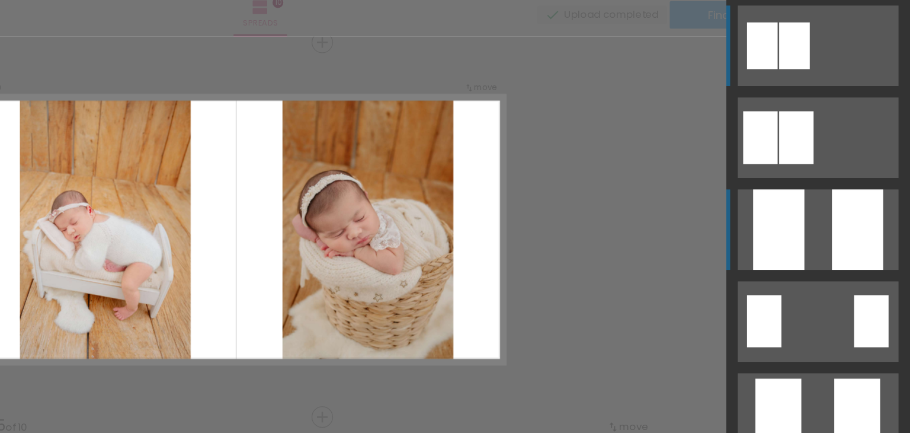
click at [812, 224] on div at bounding box center [809, 209] width 40 height 62
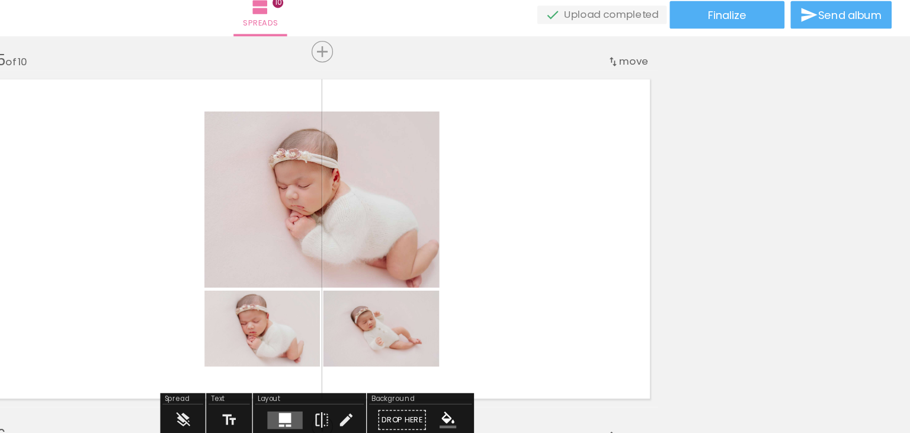
scroll to position [1168, 0]
click at [423, 349] on quentale-layouter at bounding box center [426, 356] width 27 height 14
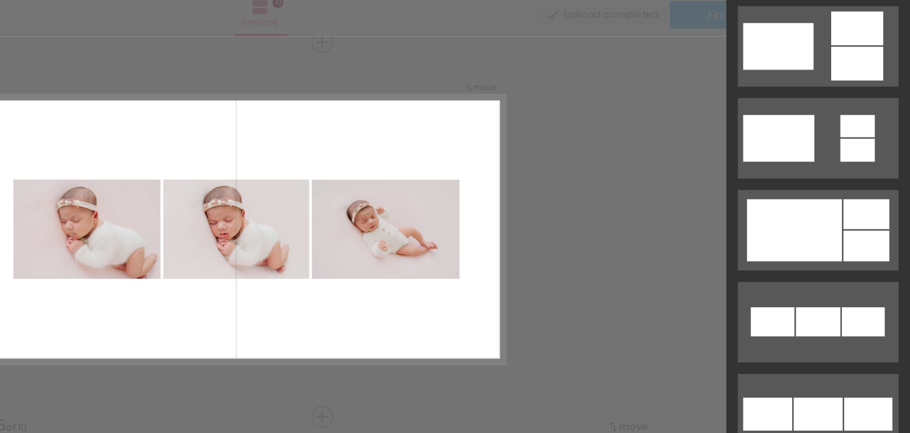
scroll to position [500, 0]
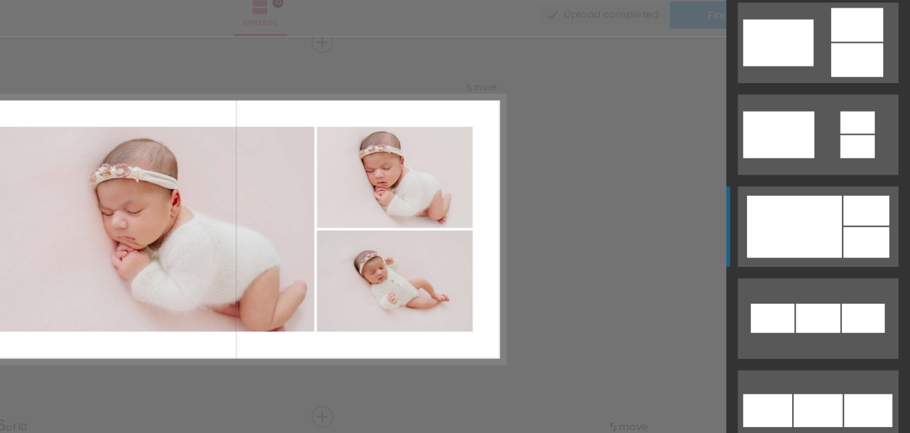
click at [832, 208] on div at bounding box center [820, 207] width 73 height 48
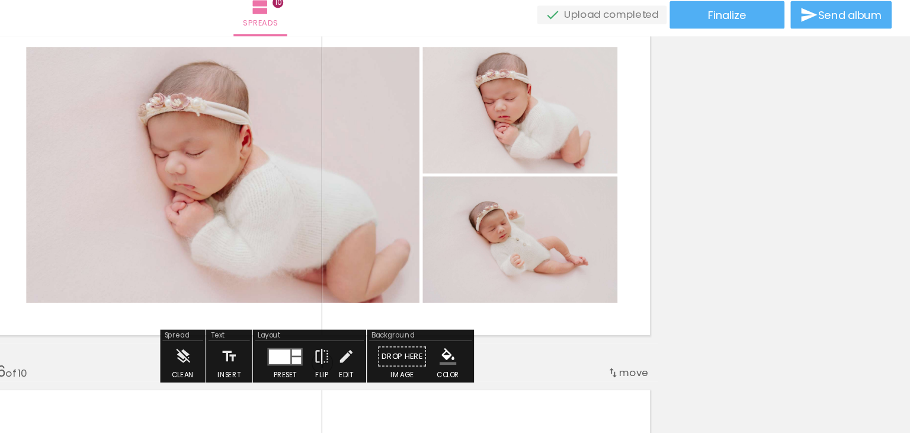
scroll to position [1216, 0]
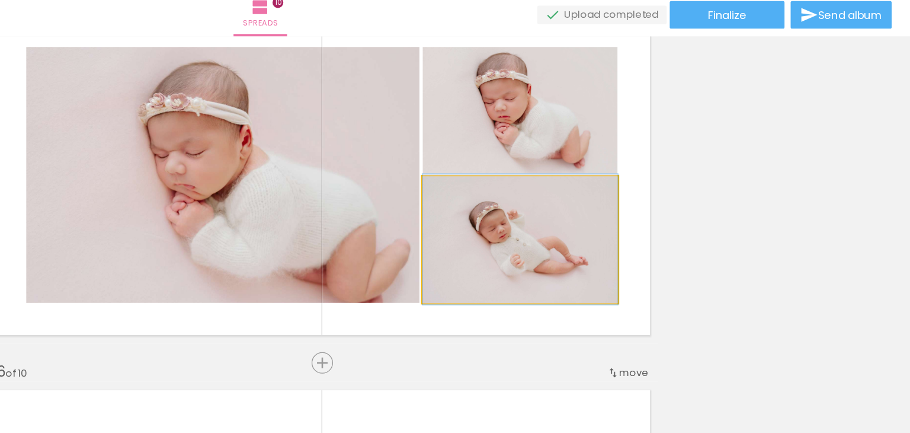
drag, startPoint x: 590, startPoint y: 232, endPoint x: 400, endPoint y: 203, distance: 192.5
click at [0, 0] on slot at bounding box center [0, 0] width 0 height 0
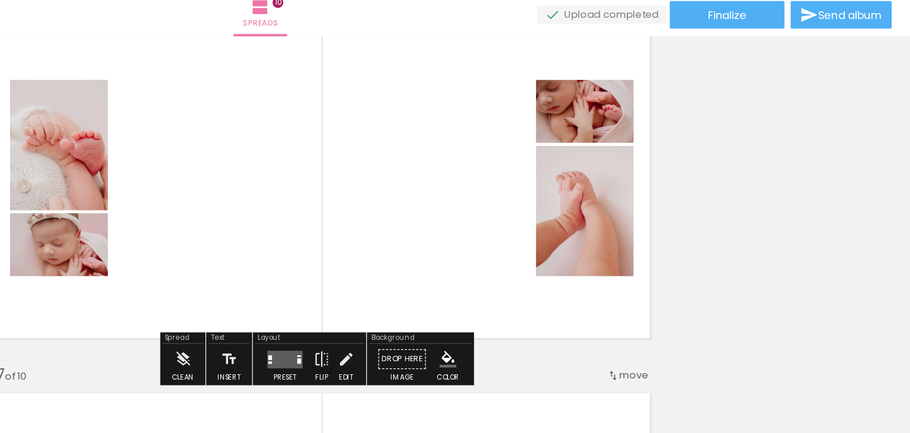
scroll to position [1510, 0]
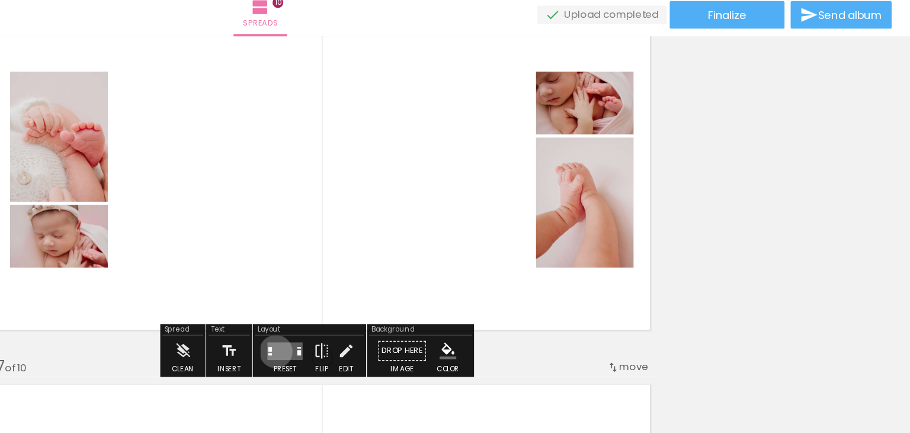
click at [418, 303] on quentale-layouter at bounding box center [426, 303] width 27 height 14
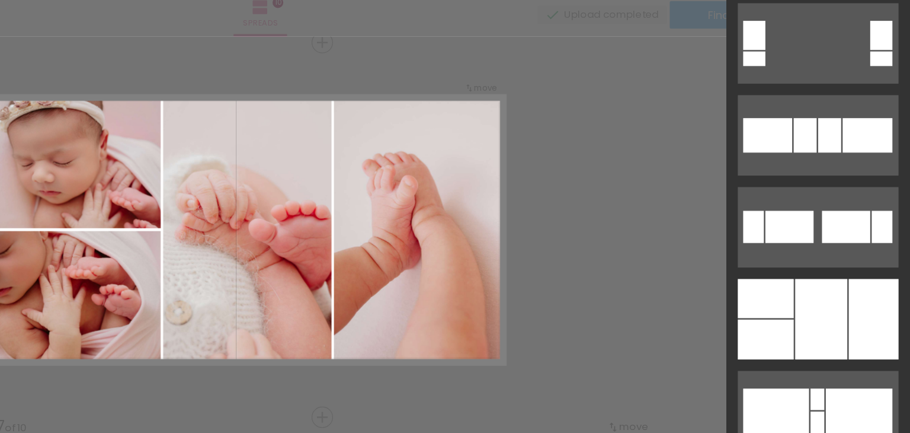
scroll to position [358, 0]
click at [811, 296] on div at bounding box center [798, 294] width 43 height 31
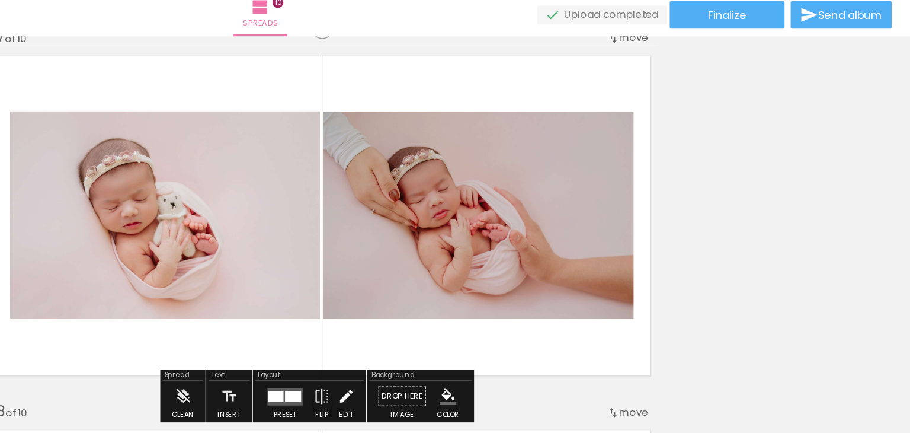
scroll to position [1778, 0]
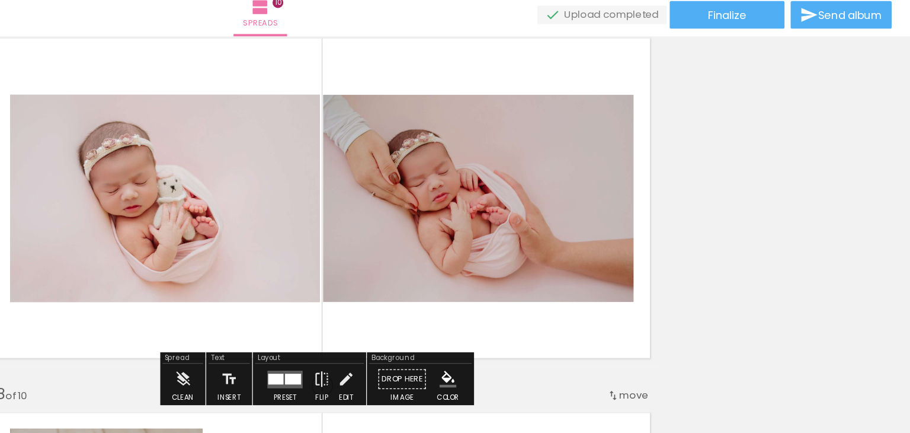
click at [430, 323] on div at bounding box center [432, 325] width 12 height 8
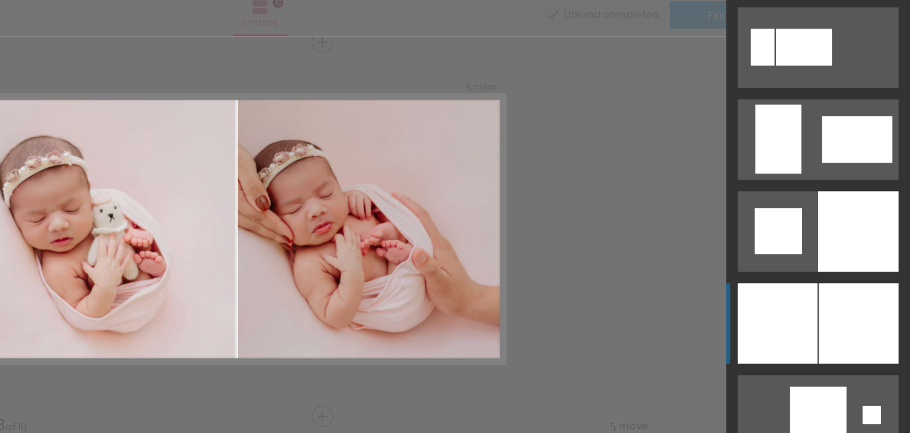
scroll to position [2773, 0]
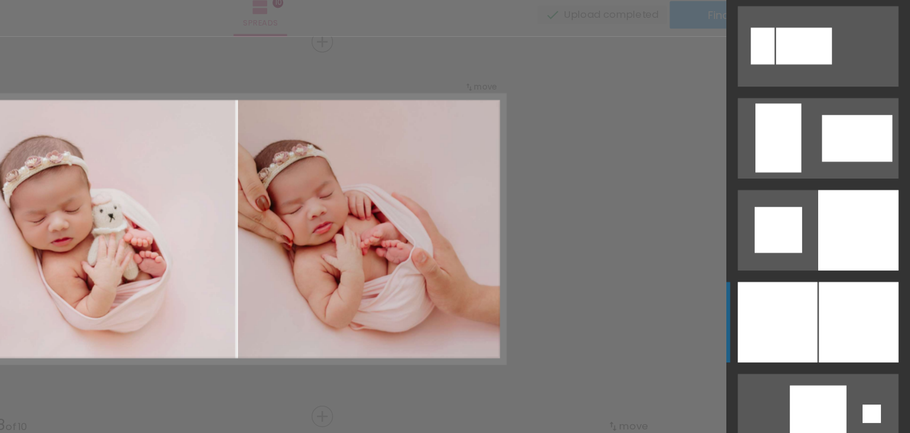
click at [805, 274] on div at bounding box center [808, 281] width 62 height 62
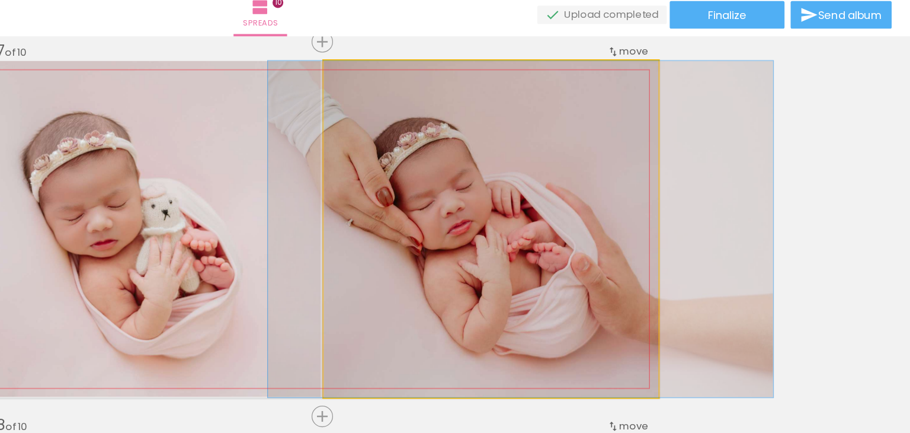
drag, startPoint x: 552, startPoint y: 225, endPoint x: 575, endPoint y: 226, distance: 23.1
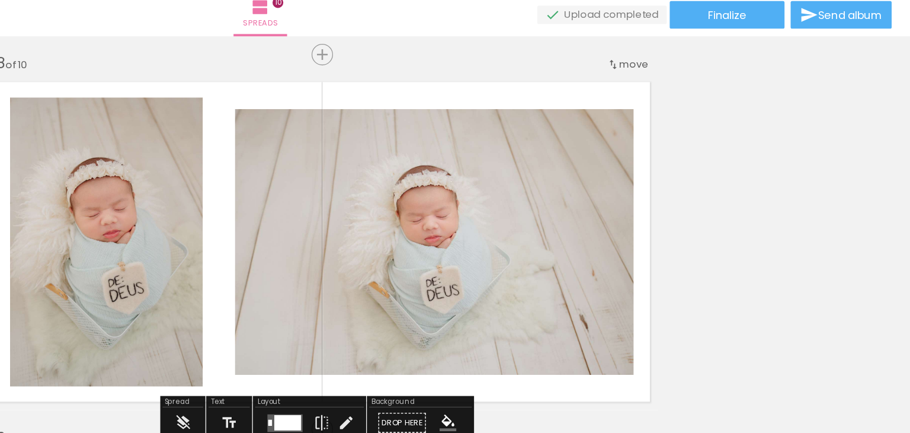
scroll to position [2035, 0]
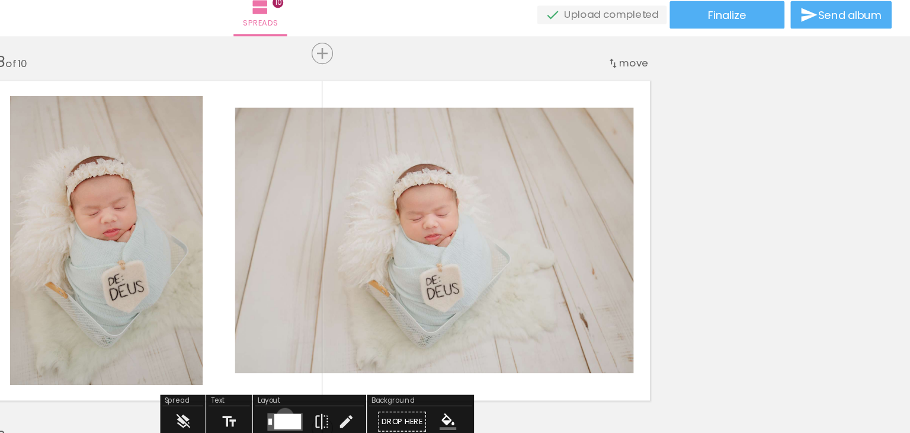
click at [425, 353] on div at bounding box center [428, 357] width 21 height 12
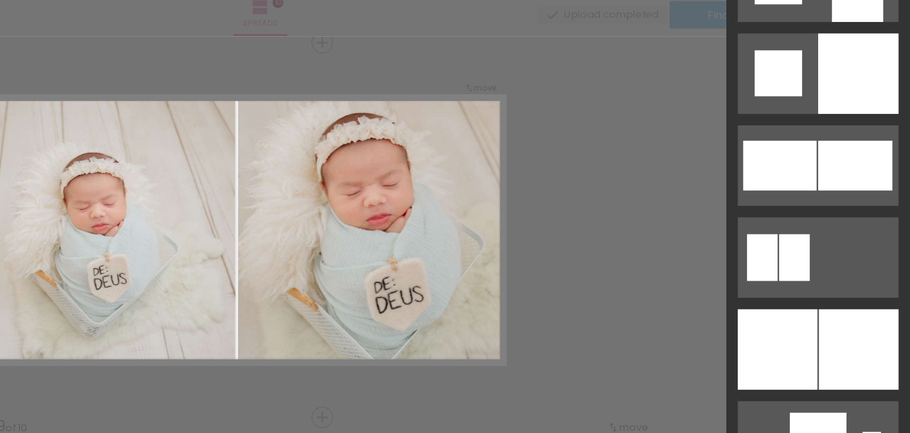
scroll to position [1473, 0]
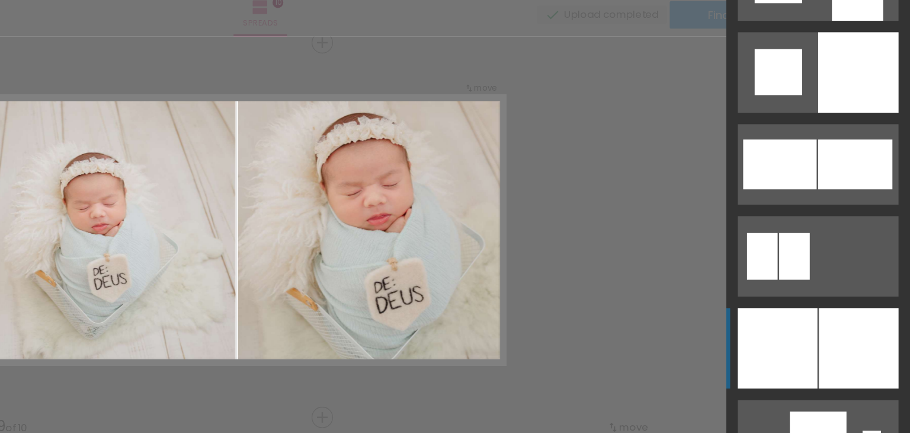
click at [811, 291] on div at bounding box center [808, 301] width 62 height 62
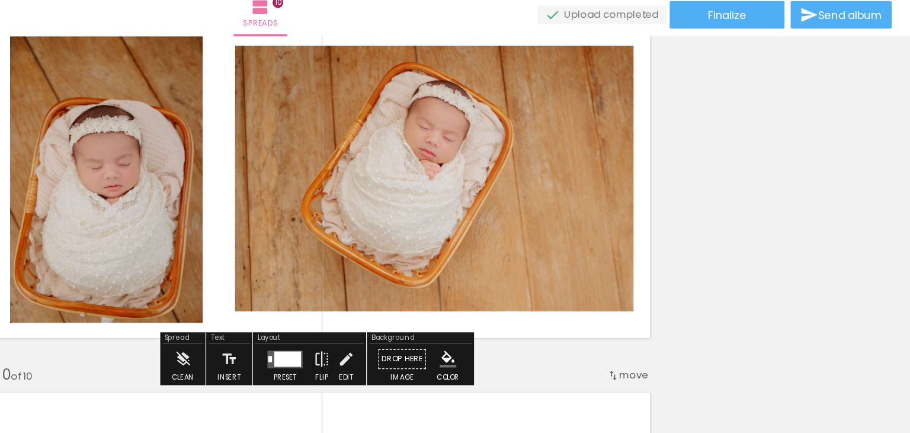
scroll to position [2373, 0]
click at [420, 316] on quentale-layouter at bounding box center [426, 310] width 27 height 14
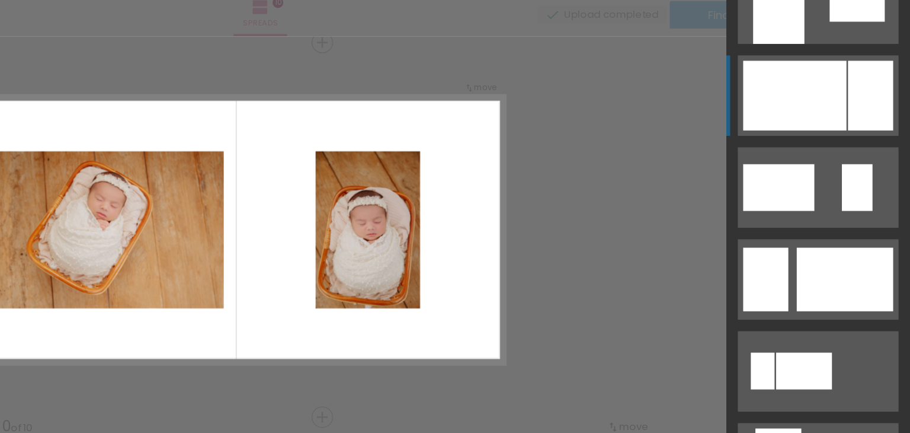
scroll to position [609, 0]
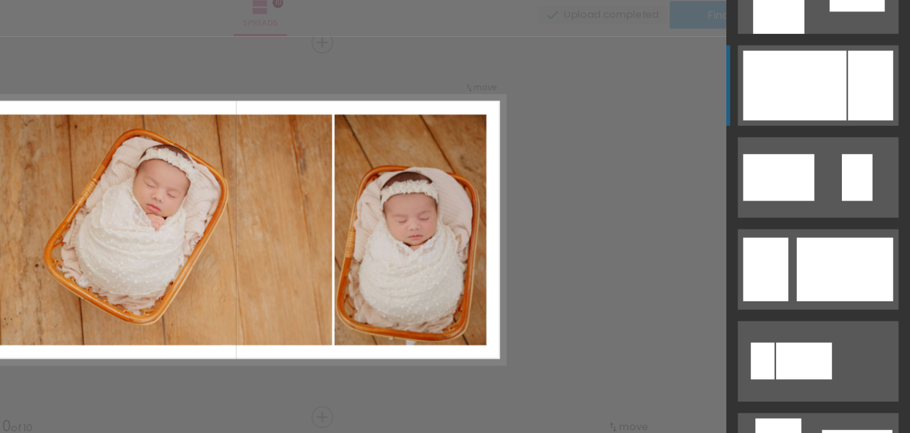
click at [821, 115] on div at bounding box center [821, 98] width 80 height 54
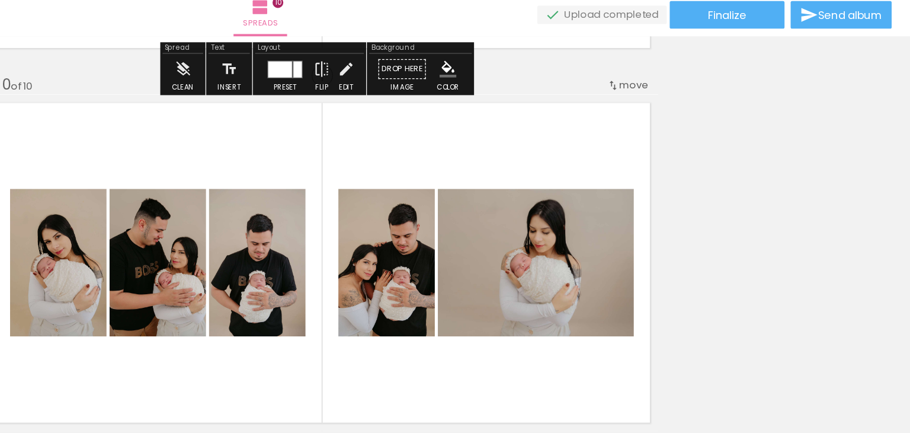
scroll to position [2614, 0]
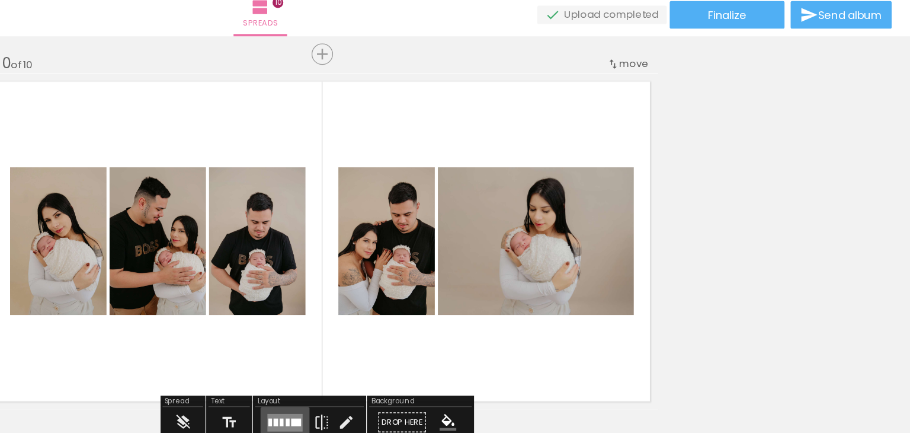
click at [424, 353] on quentale-layouter at bounding box center [426, 358] width 27 height 14
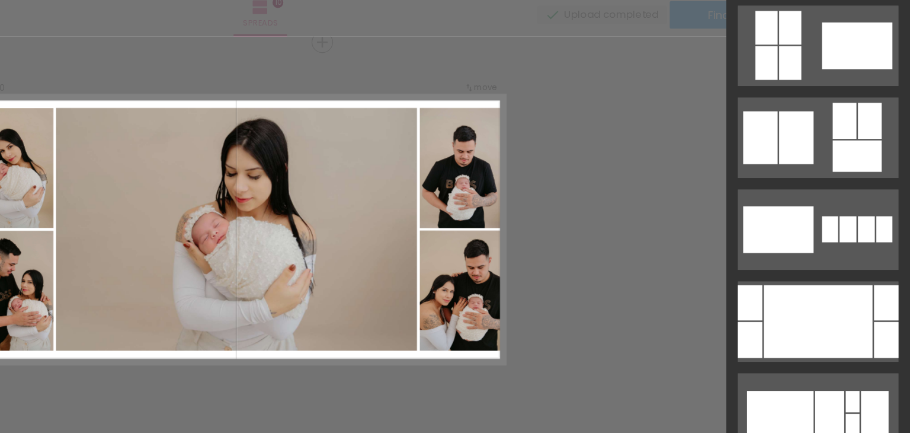
scroll to position [855, 0]
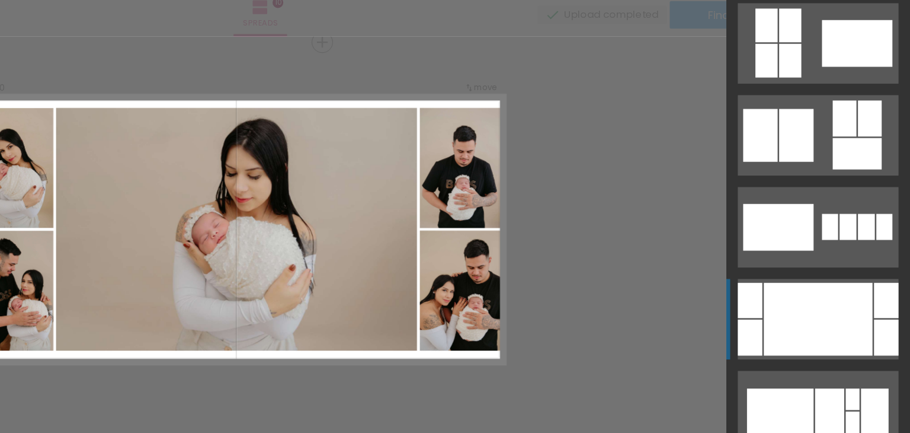
click at [810, 277] on div at bounding box center [839, 279] width 84 height 56
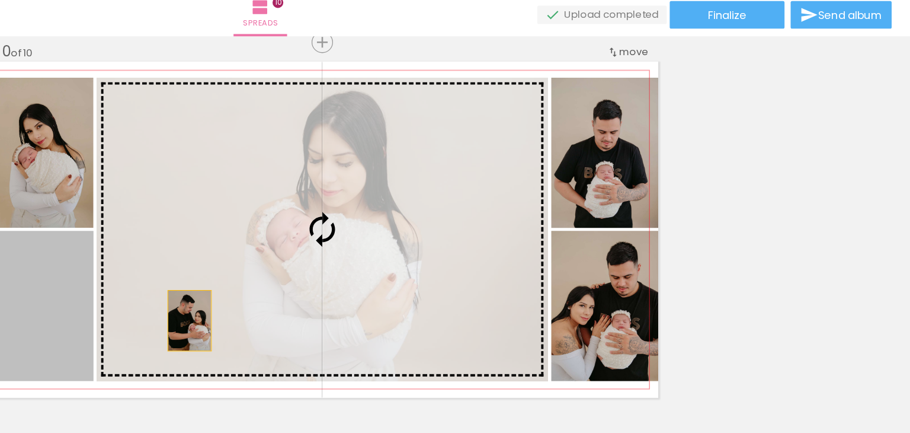
drag, startPoint x: 255, startPoint y: 301, endPoint x: 387, endPoint y: 277, distance: 133.6
click at [0, 0] on slot at bounding box center [0, 0] width 0 height 0
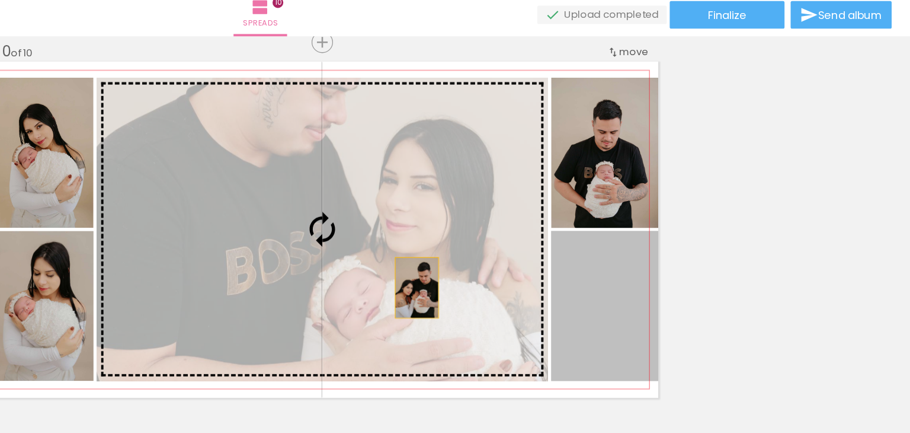
drag, startPoint x: 685, startPoint y: 287, endPoint x: 478, endPoint y: 236, distance: 212.5
click at [0, 0] on slot at bounding box center [0, 0] width 0 height 0
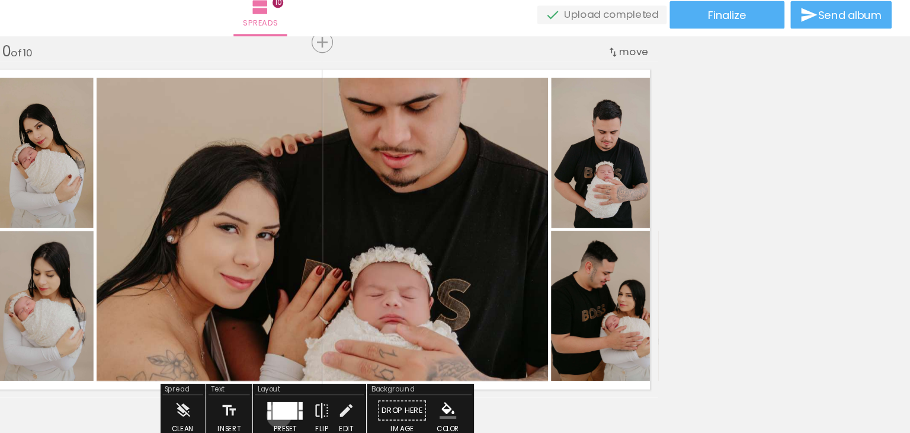
click at [420, 353] on div at bounding box center [426, 350] width 19 height 14
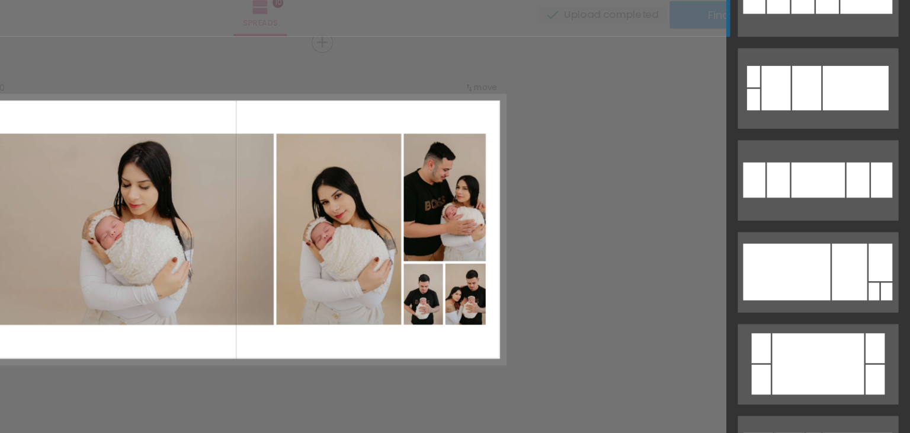
scroll to position [1887, 0]
click at [816, 246] on div at bounding box center [815, 242] width 68 height 44
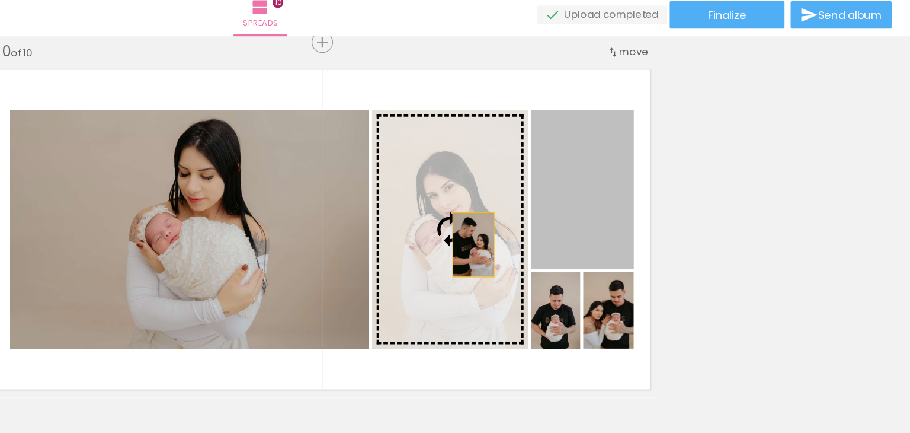
drag, startPoint x: 659, startPoint y: 209, endPoint x: 548, endPoint y: 227, distance: 112.9
click at [0, 0] on slot at bounding box center [0, 0] width 0 height 0
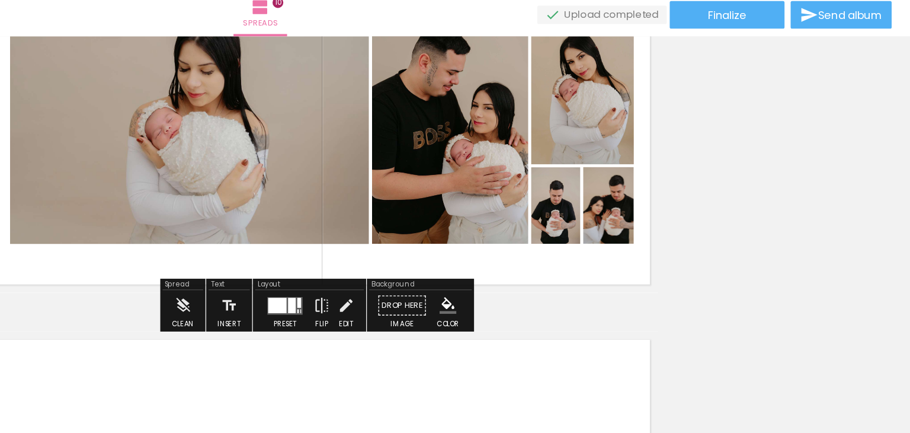
scroll to position [2730, 0]
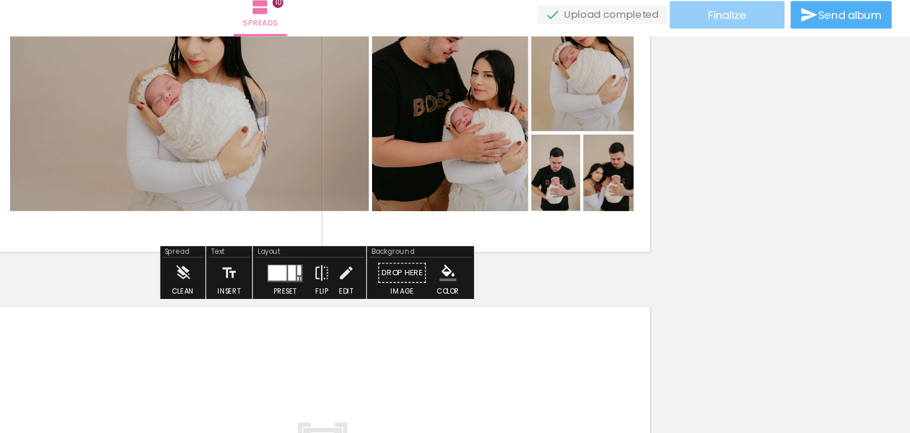
click at [794, 48] on paper-button "Finalize" at bounding box center [768, 43] width 89 height 21
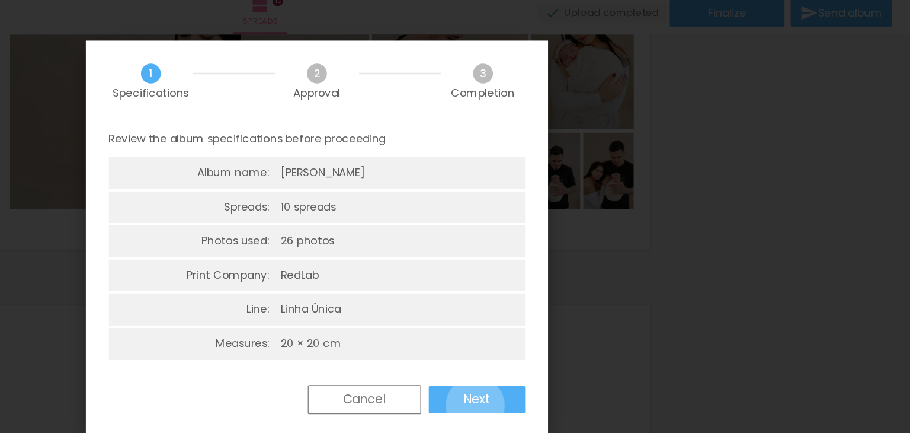
click at [0, 0] on slot "Next" at bounding box center [0, 0] width 0 height 0
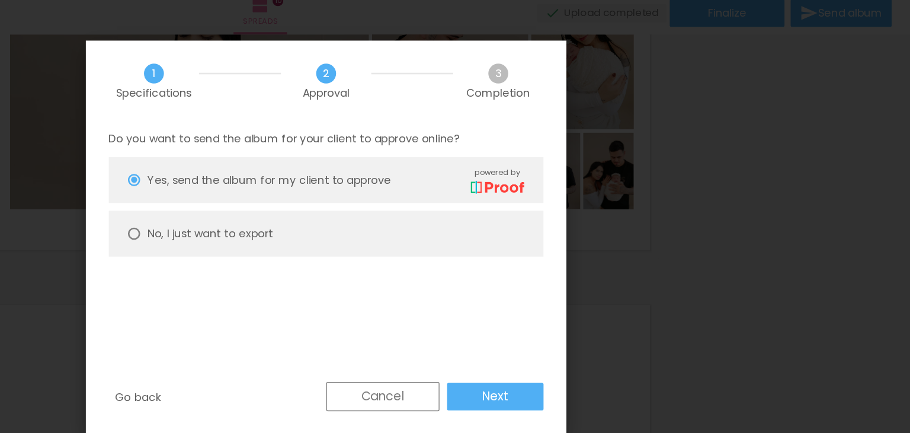
click at [519, 219] on paper-radio-button "No, I just want to export" at bounding box center [458, 214] width 337 height 36
type paper-radio-button "on"
click at [519, 189] on paper-radio-button "Yes, send the album for my client to approve powered by" at bounding box center [458, 173] width 337 height 36
type paper-radio-button "on"
click at [0, 0] on slot "Next" at bounding box center [0, 0] width 0 height 0
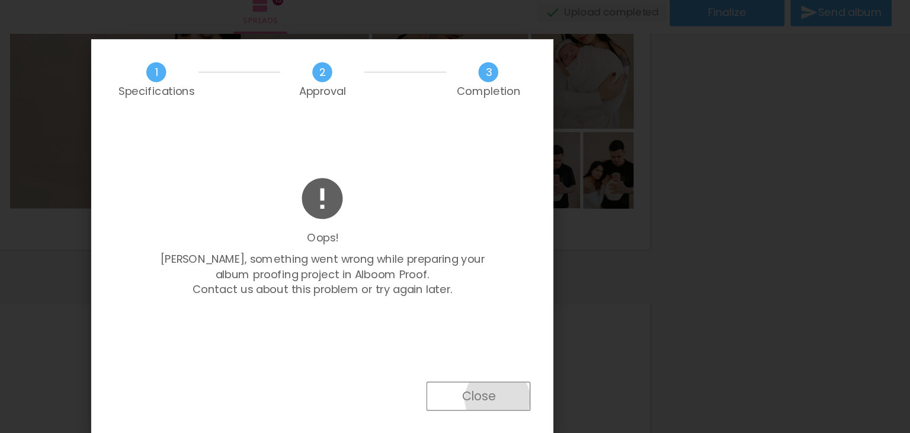
click at [590, 343] on paper-button "Close" at bounding box center [576, 340] width 81 height 23
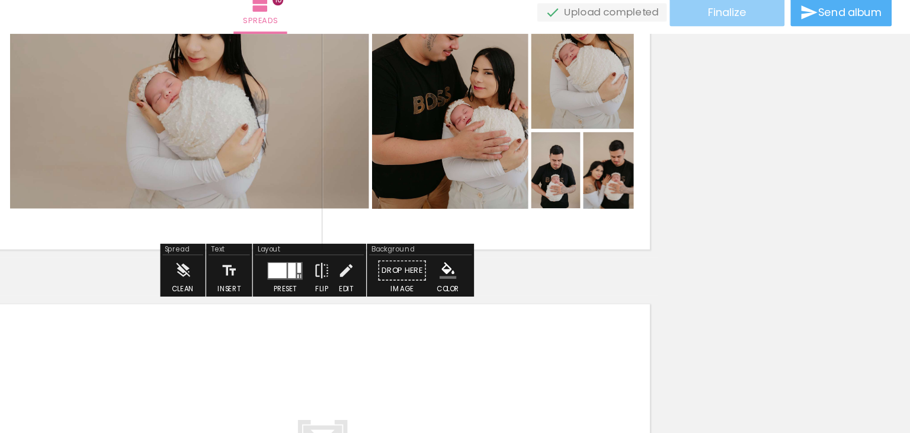
click at [776, 44] on span "Finalize" at bounding box center [769, 43] width 30 height 8
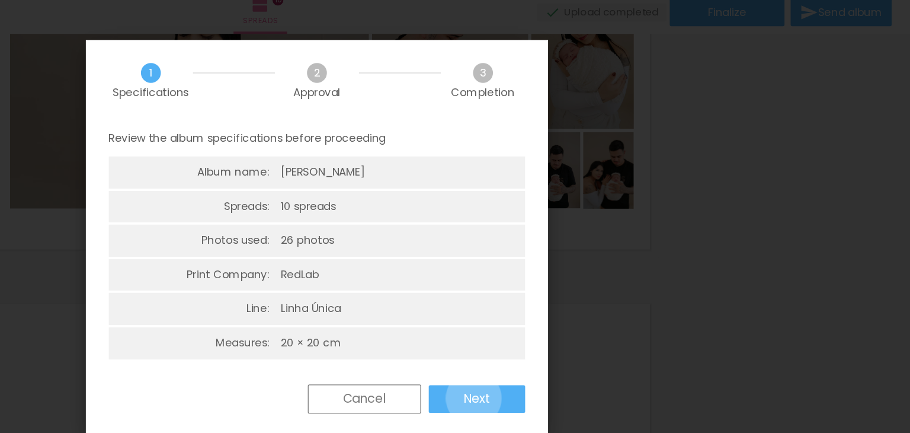
click at [0, 0] on slot "Next" at bounding box center [0, 0] width 0 height 0
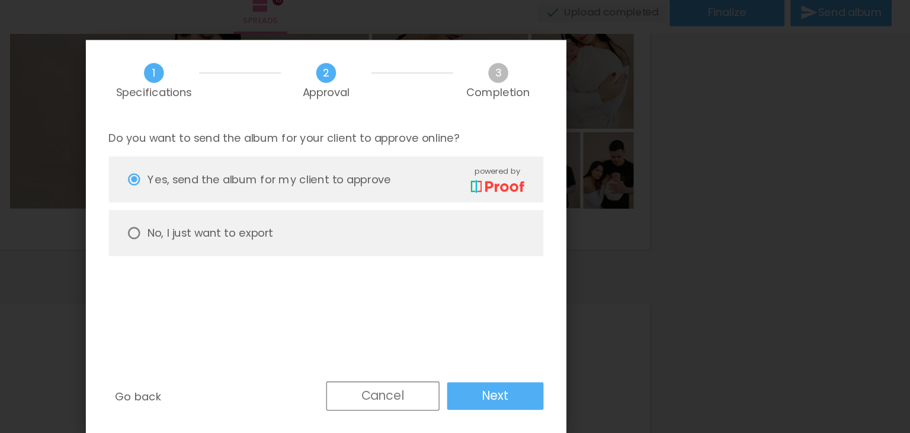
click at [504, 219] on paper-radio-button "No, I just want to export" at bounding box center [458, 214] width 337 height 36
click at [0, 0] on slot "Next" at bounding box center [0, 0] width 0 height 0
type input "High, 300 DPI"
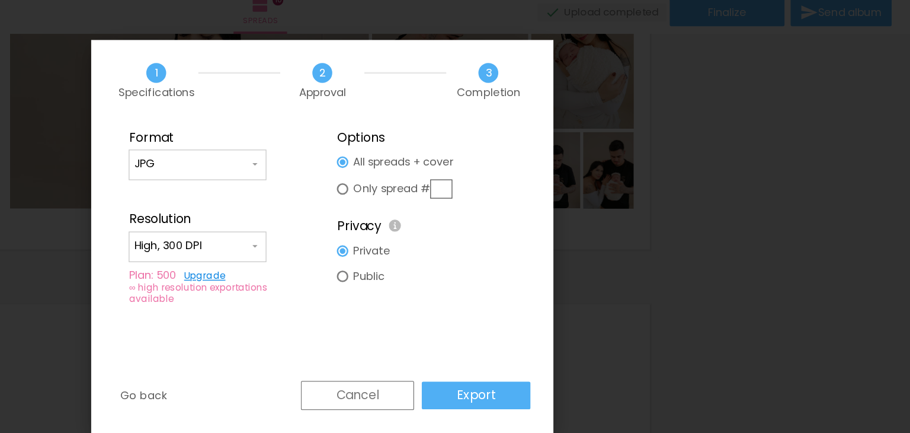
click at [470, 245] on div at bounding box center [470, 247] width 9 height 9
type paper-radio-button "on"
click at [554, 335] on paper-button "Export" at bounding box center [574, 339] width 84 height 21
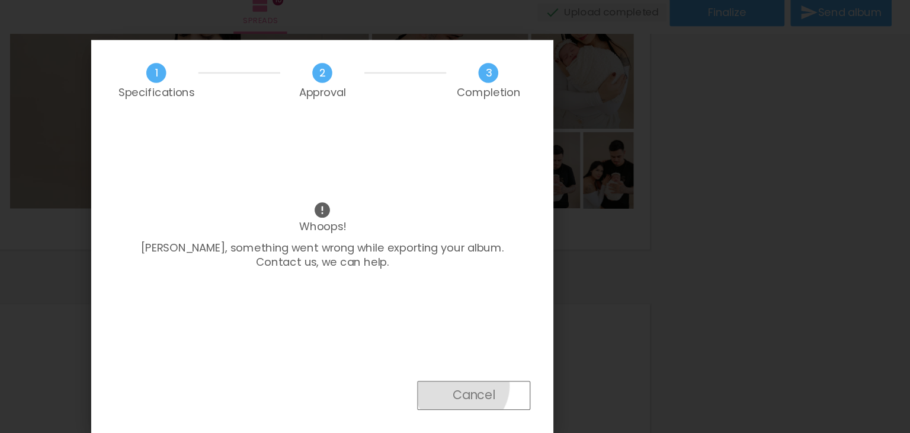
click at [562, 332] on paper-button "Cancel" at bounding box center [573, 339] width 88 height 23
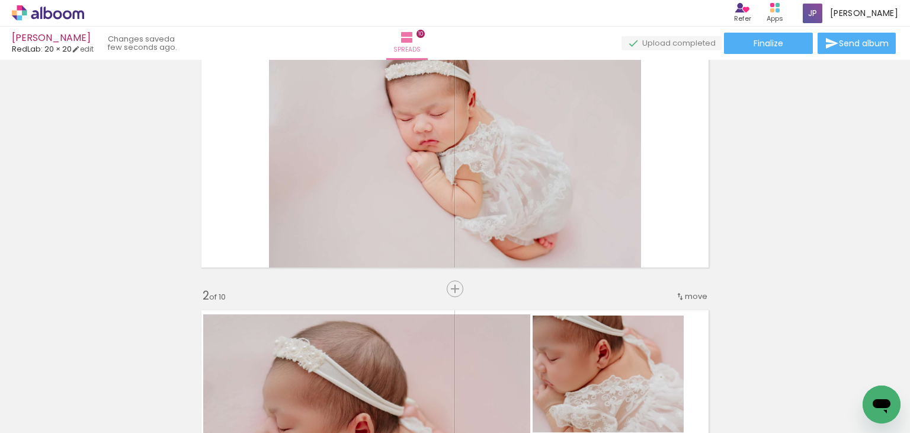
scroll to position [0, 0]
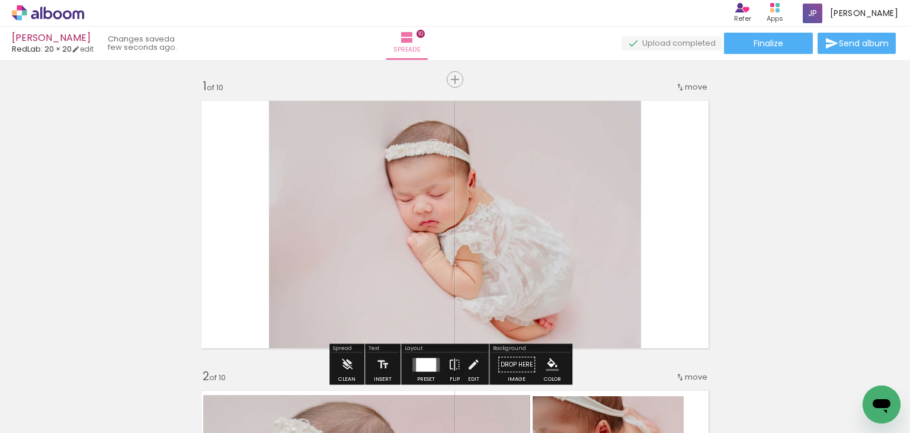
click at [702, 43] on quentale-upload-monitor at bounding box center [672, 43] width 100 height 15
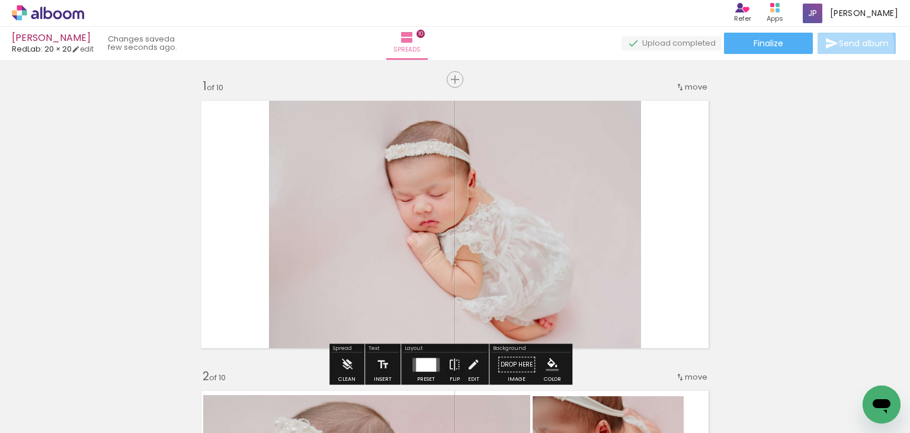
click at [842, 47] on span "Send album" at bounding box center [864, 43] width 50 height 8
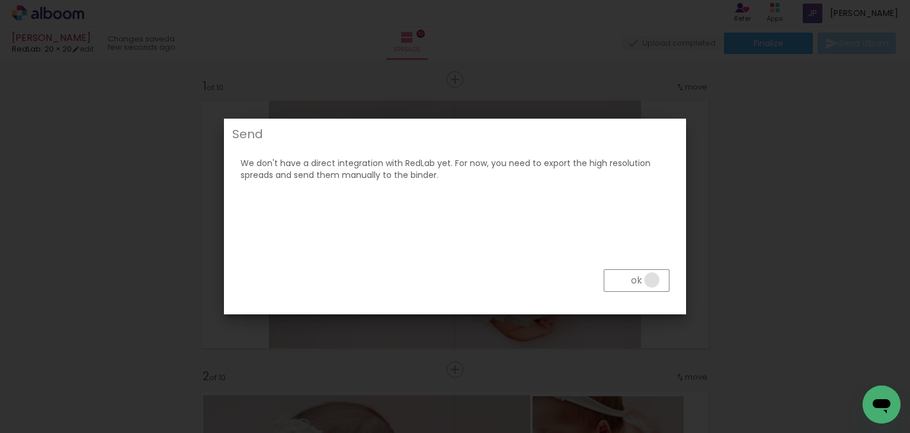
click at [653, 280] on paper-button "ok" at bounding box center [637, 280] width 66 height 23
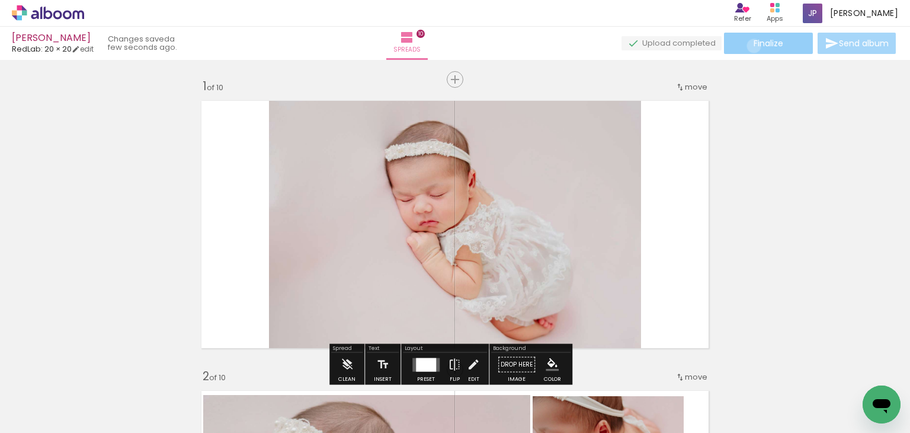
click at [754, 46] on span "Finalize" at bounding box center [769, 43] width 30 height 8
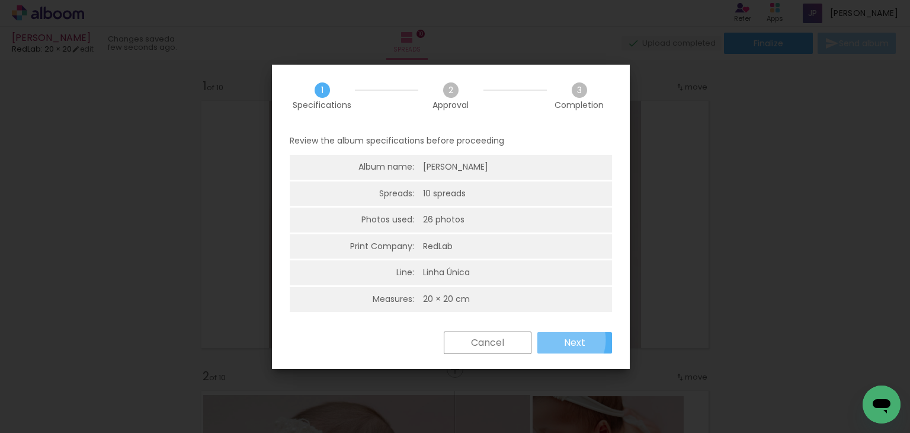
click at [562, 340] on paper-button "Next" at bounding box center [575, 342] width 75 height 21
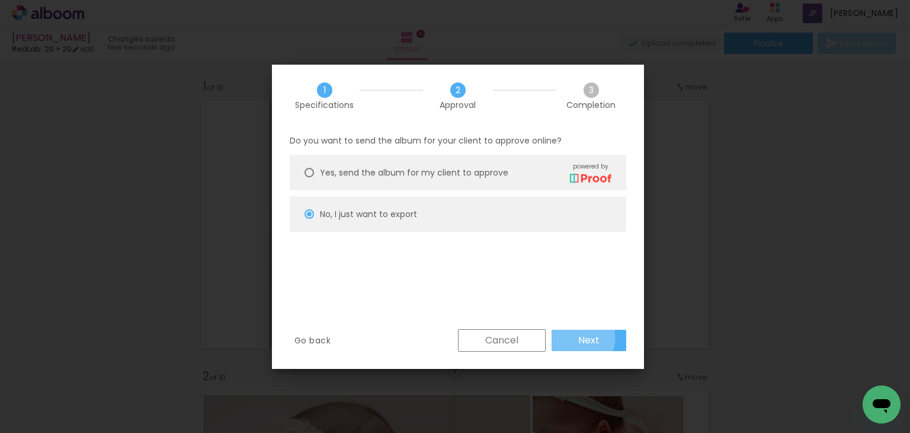
click at [573, 337] on paper-button "Next" at bounding box center [589, 340] width 75 height 21
type input "High, 300 DPI"
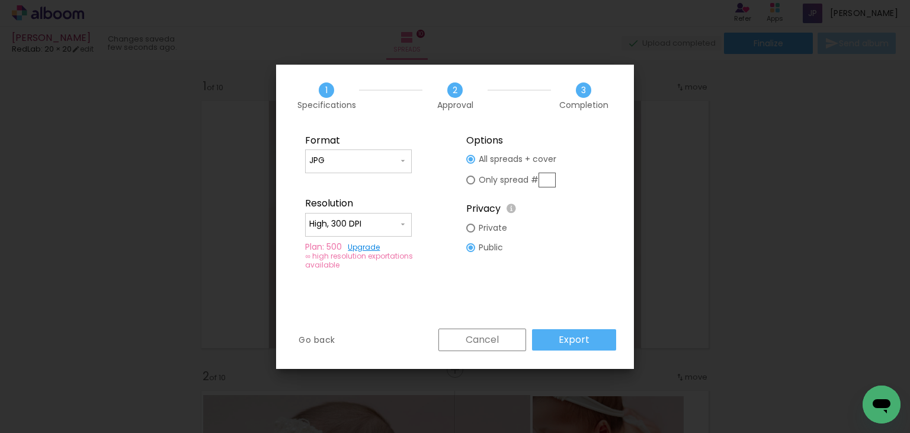
click at [0, 0] on slot "Export" at bounding box center [0, 0] width 0 height 0
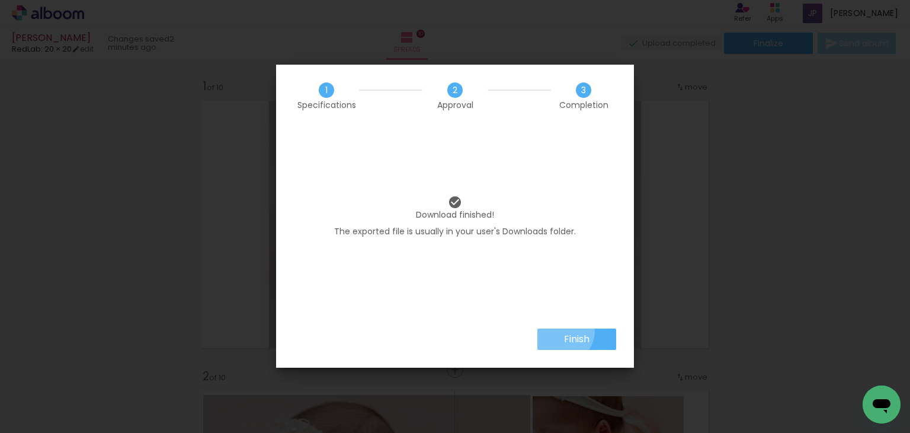
click at [558, 330] on paper-button "Finish" at bounding box center [577, 338] width 79 height 21
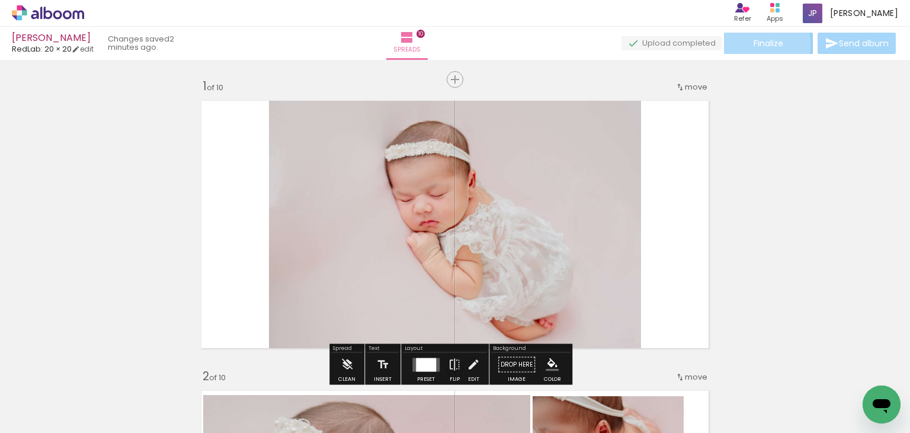
click at [754, 44] on span "Finalize" at bounding box center [769, 43] width 30 height 8
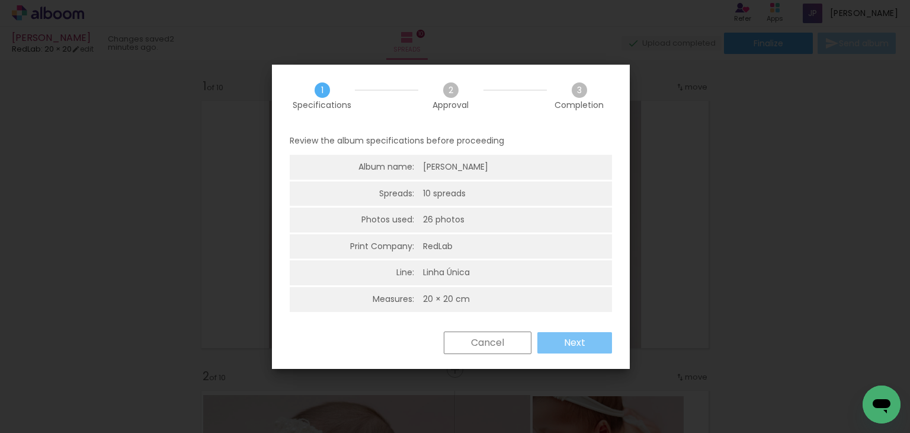
click at [0, 0] on slot "Next" at bounding box center [0, 0] width 0 height 0
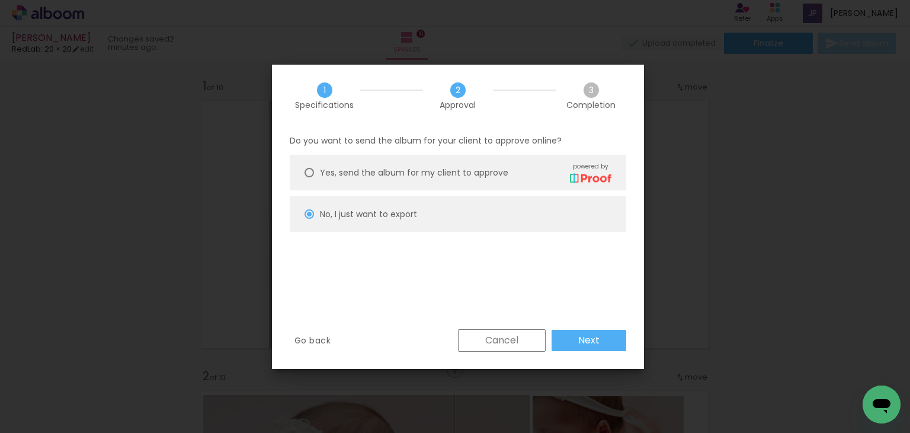
click at [418, 170] on span "Yes, send the album for my client to approve" at bounding box center [414, 173] width 188 height 12
type paper-radio-button "on"
click at [0, 0] on slot "Next" at bounding box center [0, 0] width 0 height 0
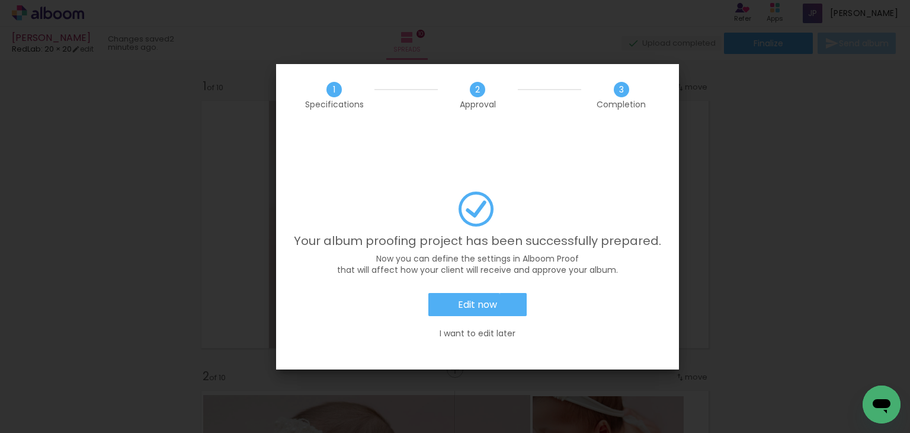
click at [497, 293] on paper-button "Edit now" at bounding box center [478, 305] width 98 height 24
